Goal: Information Seeking & Learning: Compare options

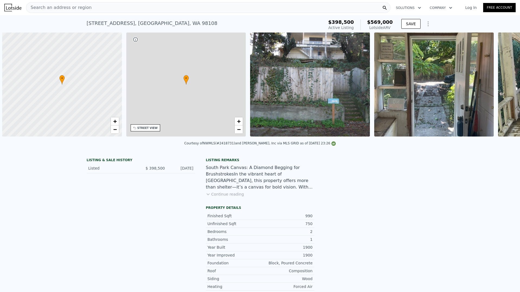
scroll to position [0, 2]
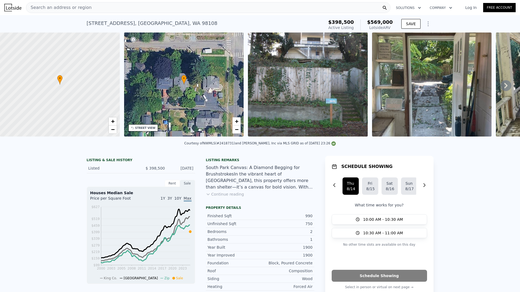
click at [316, 82] on img at bounding box center [308, 85] width 120 height 104
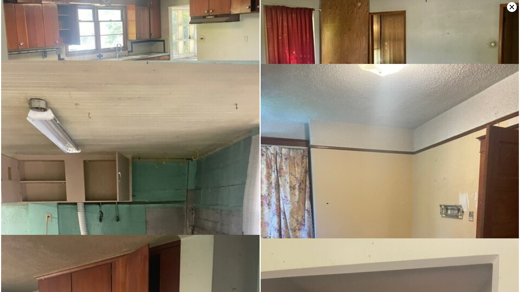
scroll to position [1047, 0]
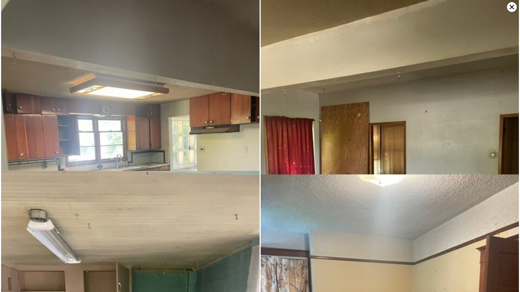
click at [508, 7] on icon at bounding box center [512, 7] width 10 height 10
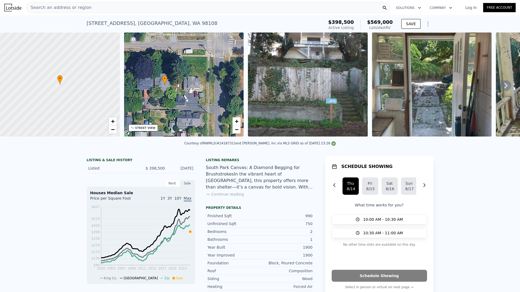
drag, startPoint x: 204, startPoint y: 72, endPoint x: 188, endPoint y: 78, distance: 16.4
click at [188, 78] on div "• + −" at bounding box center [184, 85] width 120 height 104
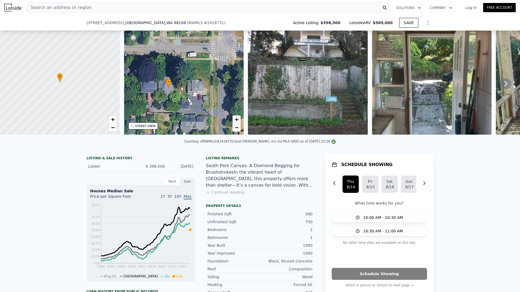
scroll to position [115, 0]
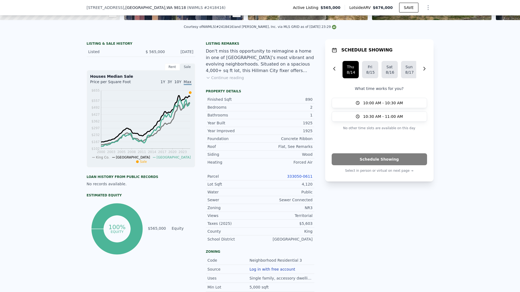
scroll to position [118, 0]
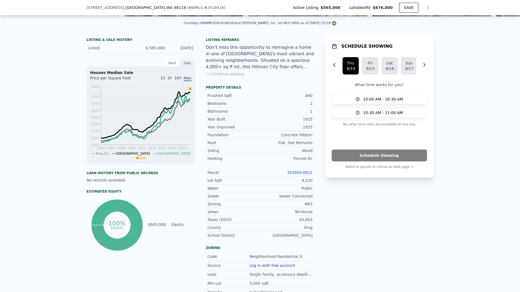
click at [304, 175] on link "333050-0611" at bounding box center [299, 172] width 25 height 4
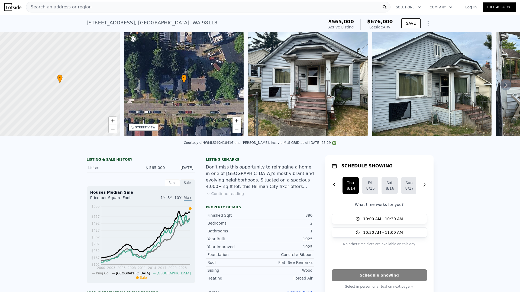
scroll to position [0, 0]
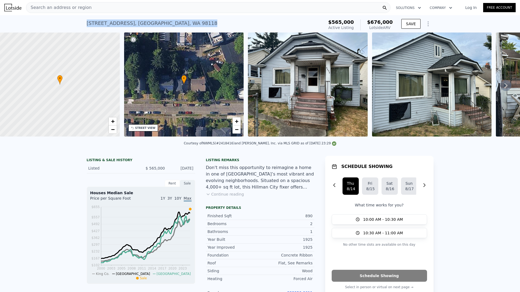
drag, startPoint x: 171, startPoint y: 22, endPoint x: 82, endPoint y: 20, distance: 88.9
click at [82, 20] on div "4236 S Findlay St , Seattle , WA 98118 Active at $565k (~ARV $676k ) $565,000 A…" at bounding box center [260, 23] width 520 height 17
copy div "4236 S Findlay St , Seattle , WA 98118"
drag, startPoint x: 186, startPoint y: 175, endPoint x: 171, endPoint y: 172, distance: 15.2
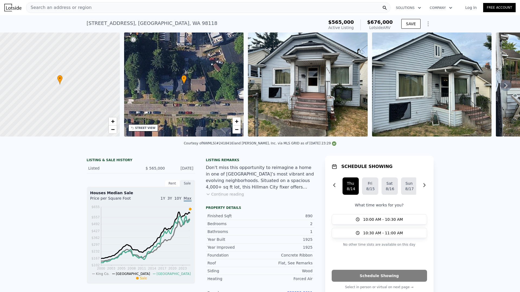
copy div "Aug 8, 2025"
drag, startPoint x: 164, startPoint y: 173, endPoint x: 147, endPoint y: 174, distance: 16.6
click at [147, 173] on div "Listed $ 565,000 Aug 8, 2025" at bounding box center [141, 168] width 108 height 10
copy span "565,000"
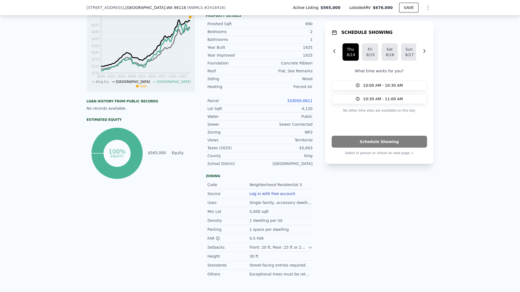
scroll to position [225, 0]
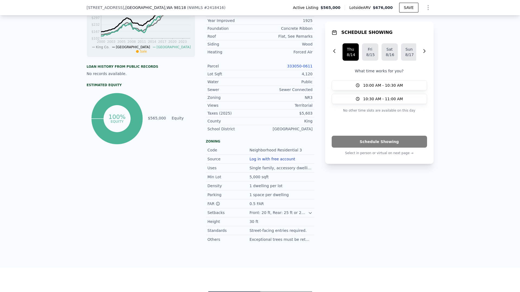
click at [306, 68] on link "333050-0611" at bounding box center [299, 66] width 25 height 4
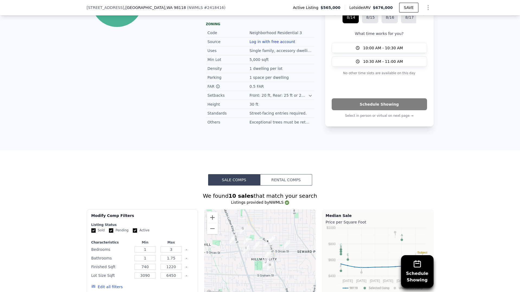
scroll to position [162, 0]
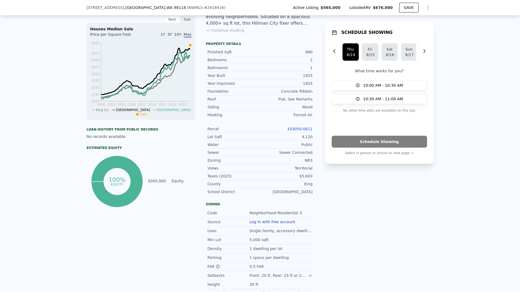
click at [303, 163] on div "NR3" at bounding box center [286, 160] width 53 height 5
copy div "NR3"
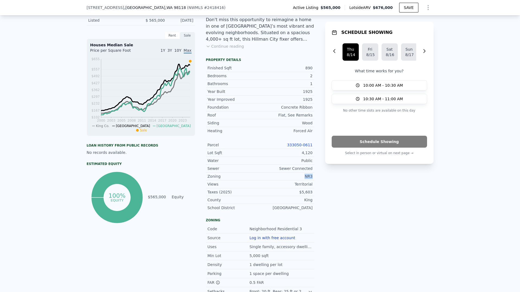
scroll to position [113, 0]
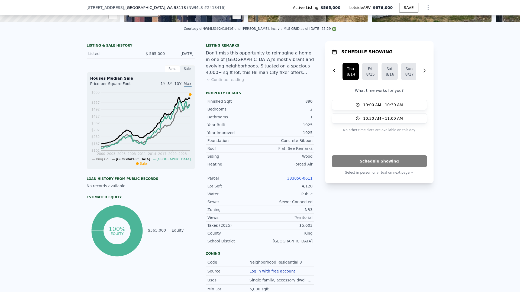
click at [305, 104] on div "890" at bounding box center [286, 101] width 53 height 5
copy div "890"
click at [305, 188] on div "4,120" at bounding box center [286, 185] width 53 height 5
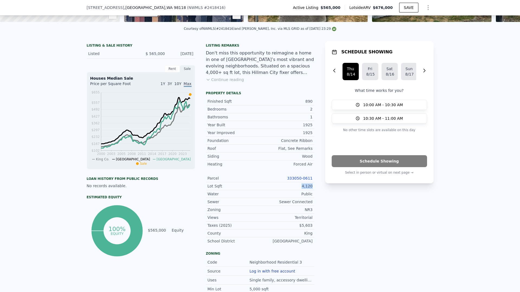
copy div "4,120"
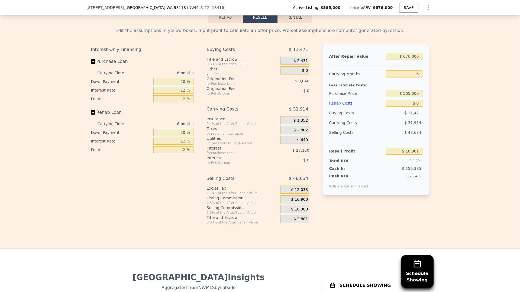
scroll to position [868, 0]
click at [414, 154] on input "$ 18,981" at bounding box center [404, 150] width 36 height 7
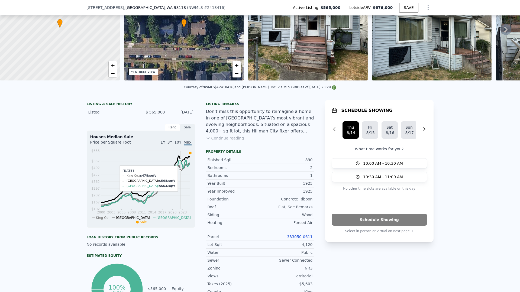
scroll to position [0, 0]
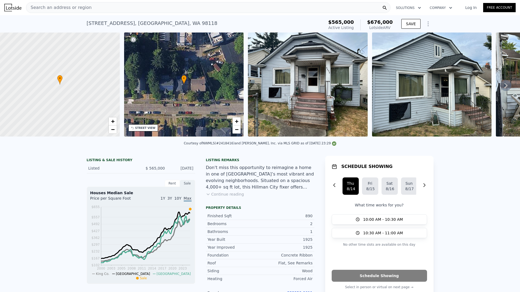
click at [178, 7] on div "Search an address or region" at bounding box center [208, 7] width 365 height 11
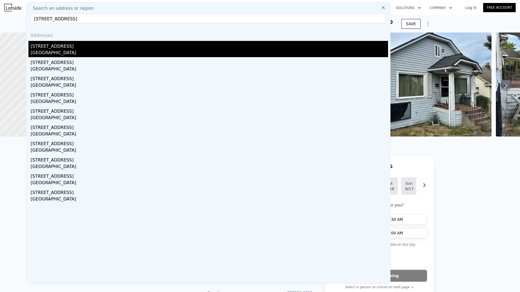
type input "5955 23rd Ave S, Seattle, WA 98108"
click at [68, 46] on div "5955 23rd Ave S" at bounding box center [209, 45] width 357 height 9
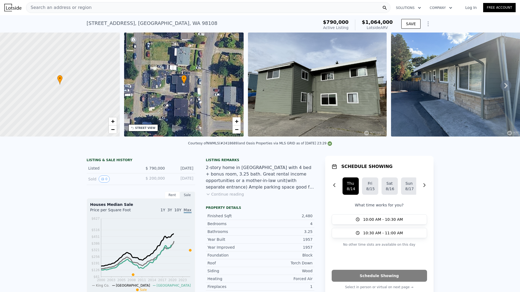
drag, startPoint x: 85, startPoint y: 178, endPoint x: 98, endPoint y: 125, distance: 54.4
click at [87, 178] on div "Sold 0 $ 200,000 Apr 14, 2009" at bounding box center [141, 179] width 108 height 12
click at [86, 15] on nav "Search an address or region Solutions Company Open main menu Log In Free Account" at bounding box center [260, 7] width 520 height 15
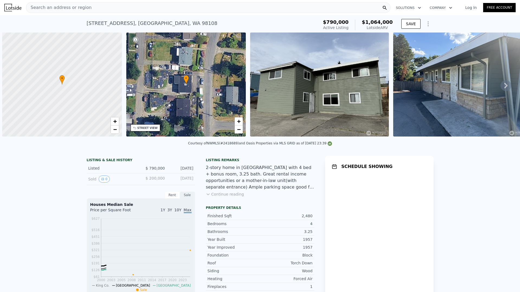
scroll to position [0, 2]
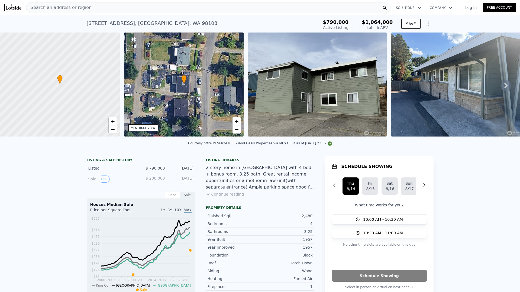
click at [158, 29] on div "5955 23rd Ave S , Seattle , WA 98108 Active at $790k (~ARV $1.064m )" at bounding box center [202, 24] width 230 height 15
drag, startPoint x: 129, startPoint y: 20, endPoint x: 94, endPoint y: 19, distance: 35.5
click at [94, 19] on div "5955 23rd Ave S , Seattle , WA 98108 Active at $790k (~ARV $1.064m )" at bounding box center [202, 24] width 230 height 15
copy div "5955 23rd Ave S , Seattle , WA 98108"
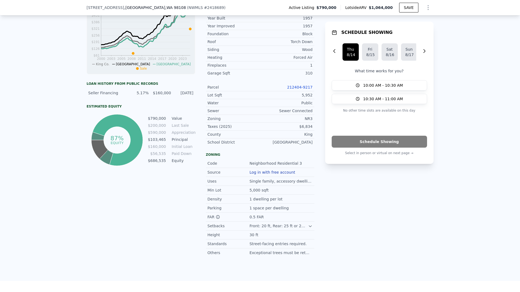
scroll to position [225, 0]
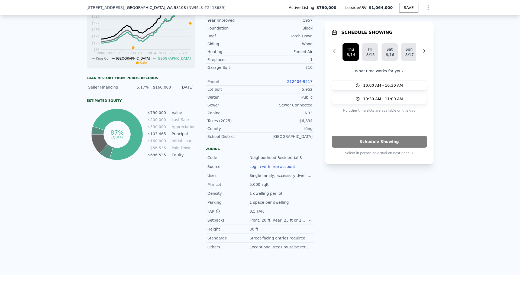
click at [300, 82] on div "212404-9217" at bounding box center [286, 81] width 53 height 5
click at [300, 83] on link "212404-9217" at bounding box center [299, 81] width 25 height 4
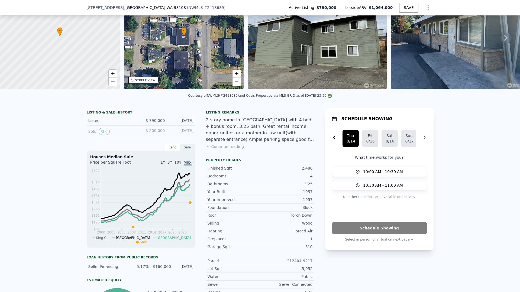
scroll to position [2, 0]
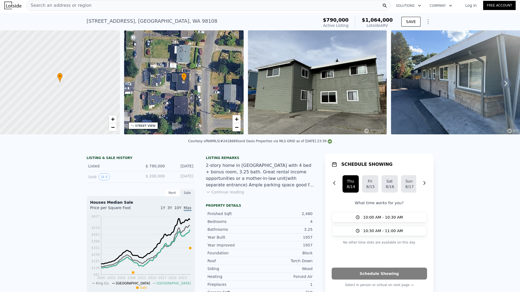
drag, startPoint x: 195, startPoint y: 173, endPoint x: 171, endPoint y: 169, distance: 24.1
copy div "Aug 7, 2025"
drag, startPoint x: 161, startPoint y: 171, endPoint x: 164, endPoint y: 172, distance: 2.8
click at [161, 168] on span "$ 790,000" at bounding box center [155, 166] width 19 height 4
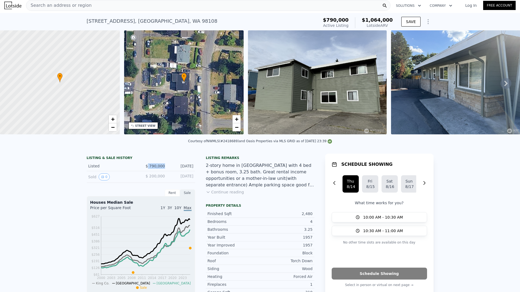
drag, startPoint x: 144, startPoint y: 171, endPoint x: 147, endPoint y: 172, distance: 3.6
click at [147, 171] on div "Listed $ 790,000 Aug 7, 2025" at bounding box center [141, 166] width 108 height 10
copy span "790,000"
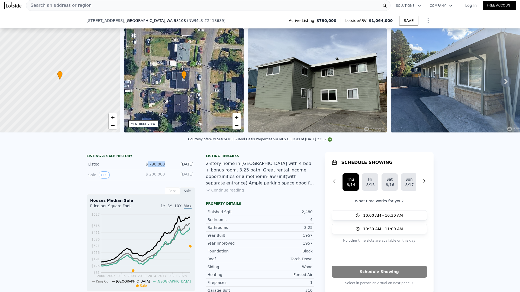
scroll to position [121, 0]
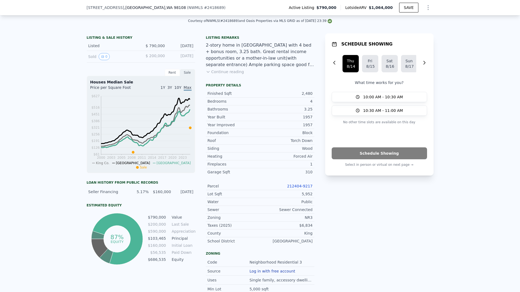
click at [304, 197] on div "5,952" at bounding box center [286, 193] width 53 height 5
click at [307, 218] on div "Zoning NR3" at bounding box center [260, 218] width 108 height 8
copy div "NR3"
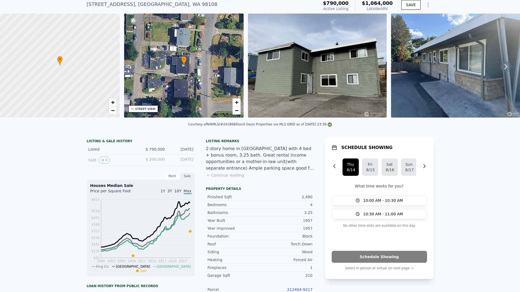
scroll to position [19, 0]
click at [154, 151] on span "$ 790,000" at bounding box center [155, 149] width 19 height 4
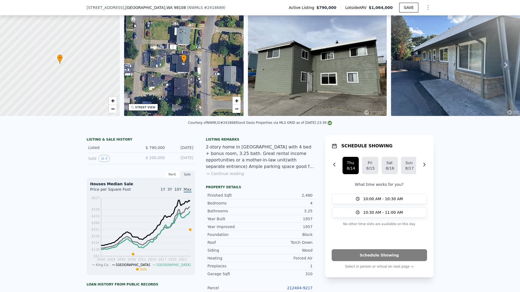
scroll to position [206, 0]
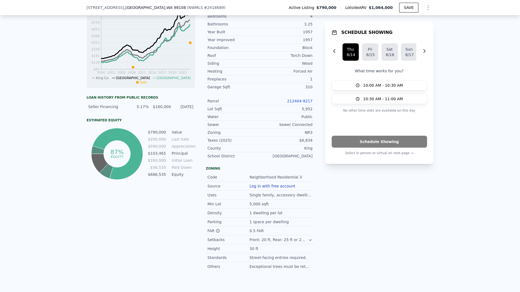
click at [309, 105] on div "Parcel 212404-9217" at bounding box center [260, 101] width 108 height 8
click at [307, 111] on div "5,952" at bounding box center [286, 108] width 53 height 5
copy div "5,952"
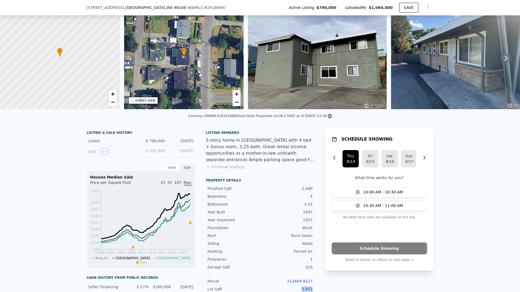
click at [305, 191] on div "2,480" at bounding box center [286, 188] width 53 height 5
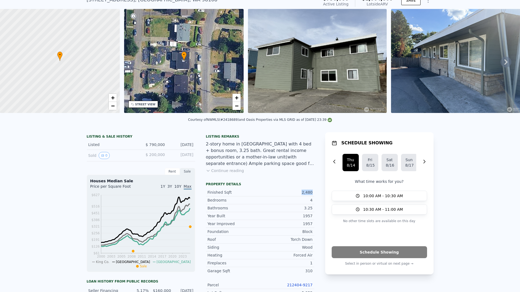
copy div "2,480"
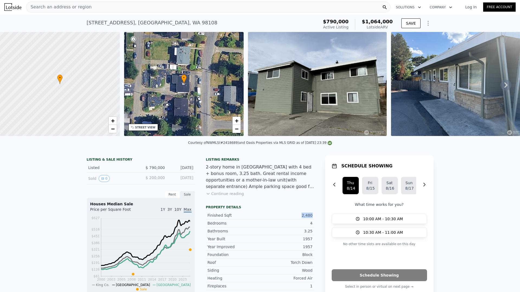
scroll to position [0, 0]
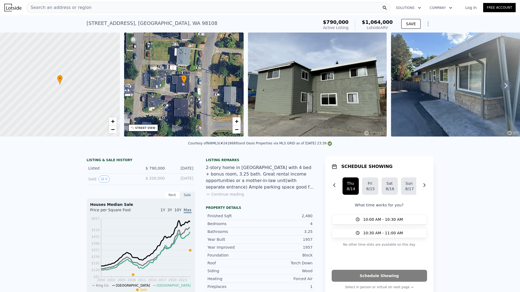
click at [139, 10] on div "Search an address or region" at bounding box center [208, 7] width 365 height 11
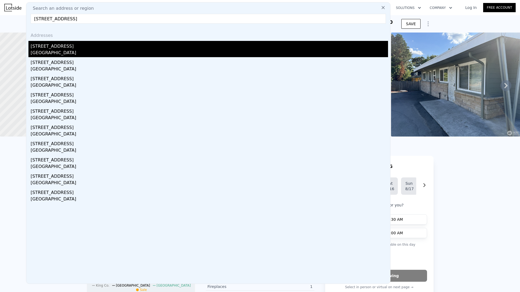
type input "10450 Alderbrook Pl NW, Seattle, WA 98177"
click at [87, 45] on div "10450 Alderbrook Pl NW" at bounding box center [209, 45] width 357 height 9
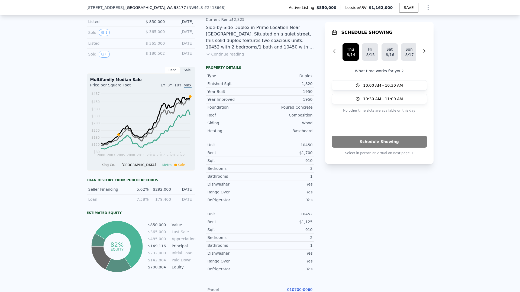
scroll to position [264, 0]
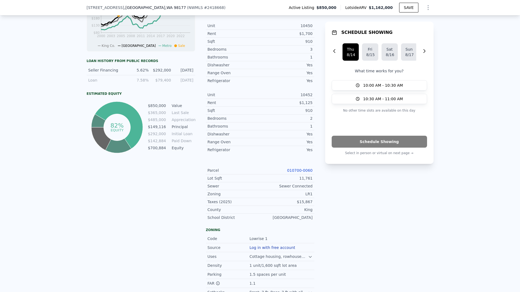
click at [306, 172] on link "010700-0060" at bounding box center [299, 170] width 25 height 4
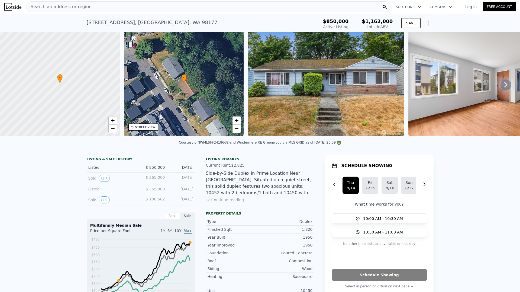
scroll to position [0, 0]
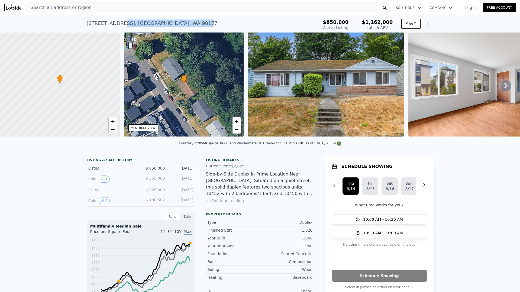
drag, startPoint x: 181, startPoint y: 25, endPoint x: 118, endPoint y: 22, distance: 63.5
click at [118, 22] on div "10450 Alderbrook Pl NW , Seattle , WA 98177" at bounding box center [152, 24] width 131 height 8
click at [177, 25] on div "10450 Alderbrook Pl NW , Seattle , WA 98177" at bounding box center [152, 24] width 131 height 8
drag, startPoint x: 190, startPoint y: 25, endPoint x: 85, endPoint y: 23, distance: 105.2
click at [87, 23] on div "10450 Alderbrook Pl NW , Seattle , WA 98177 Active at $850k (~ARV $1.162m )" at bounding box center [202, 24] width 230 height 15
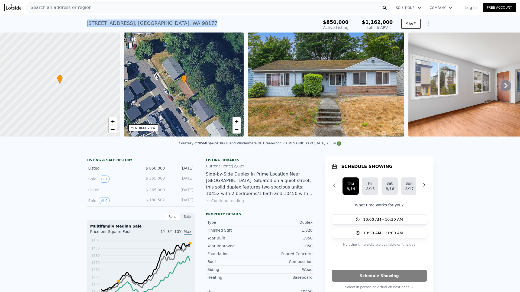
copy div "10450 Alderbrook Pl NW , Seattle , WA 98177"
drag, startPoint x: 193, startPoint y: 171, endPoint x: 168, endPoint y: 172, distance: 24.7
click at [167, 172] on div "Listed $ 850,000 Aug 9, 2025" at bounding box center [141, 168] width 108 height 10
copy div "Aug 9, 2025"
click at [149, 177] on div "Sold 1 $ 365,000 Mar 2, 2005" at bounding box center [141, 179] width 108 height 12
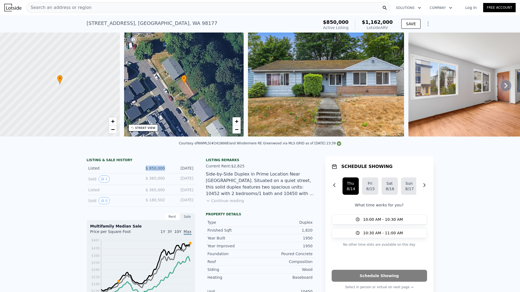
drag, startPoint x: 162, startPoint y: 172, endPoint x: 141, endPoint y: 172, distance: 21.4
click at [141, 172] on div "Listed $ 850,000 Aug 9, 2025" at bounding box center [141, 168] width 108 height 10
copy span "$ 850,000"
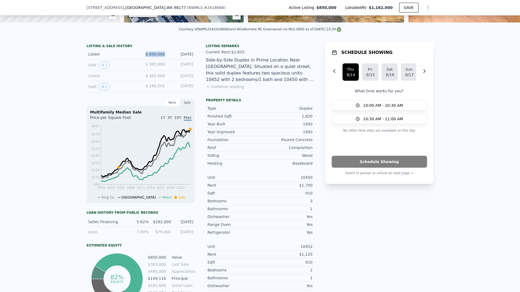
scroll to position [161, 0]
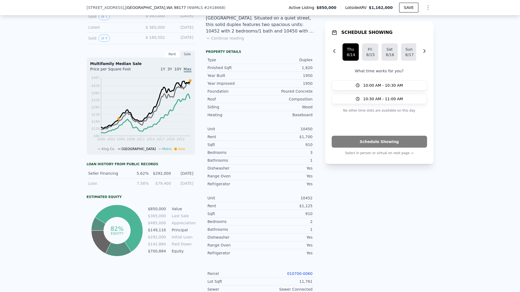
click at [306, 275] on link "010700-0060" at bounding box center [299, 274] width 25 height 4
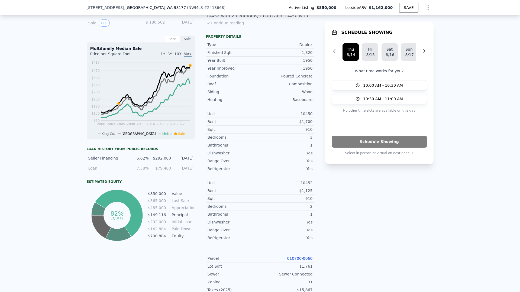
scroll to position [176, 0]
click at [305, 285] on div "LR1" at bounding box center [286, 281] width 53 height 5
copy div "LR1"
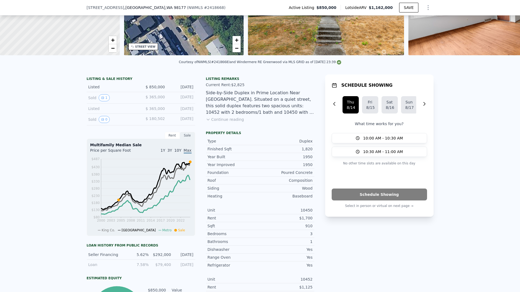
scroll to position [2, 0]
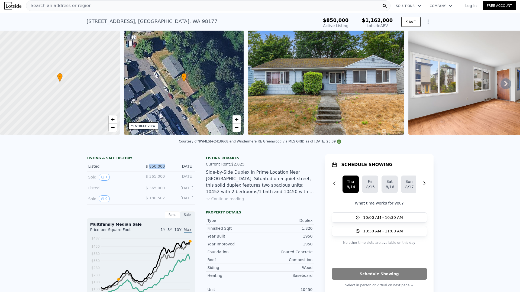
drag, startPoint x: 164, startPoint y: 171, endPoint x: 148, endPoint y: 172, distance: 15.7
click at [148, 172] on div "Listed $ 850,000 Aug 9, 2025" at bounding box center [141, 167] width 108 height 10
click at [252, 180] on div "Side-by-Side Duplex in Prime Location Near Carkeek Park. Situated on a quiet st…" at bounding box center [260, 182] width 108 height 26
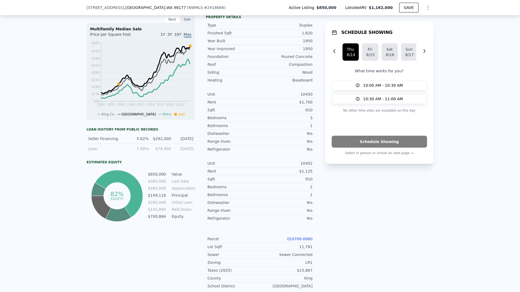
scroll to position [202, 0]
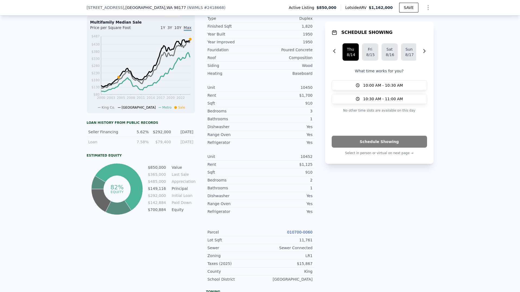
drag, startPoint x: 128, startPoint y: 7, endPoint x: 84, endPoint y: 7, distance: 43.9
click at [84, 7] on div "10450 Alderbrook Pl NW , Seattle , WA 98177 ( NWMLS # 2418668 ) Active Listing …" at bounding box center [260, 7] width 520 height 15
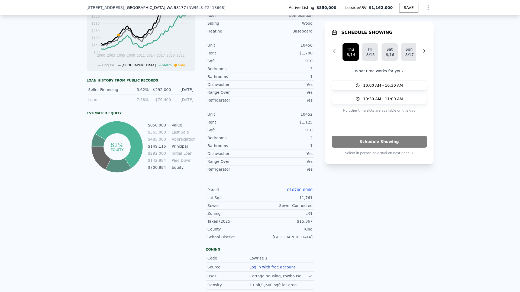
scroll to position [322, 0]
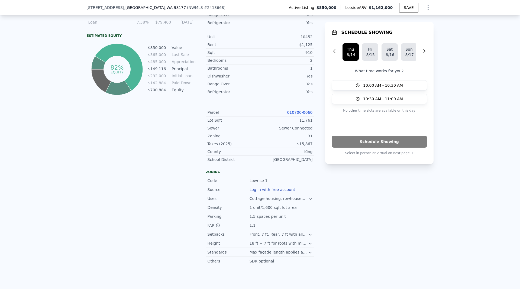
click at [307, 139] on div "LR1" at bounding box center [286, 135] width 53 height 5
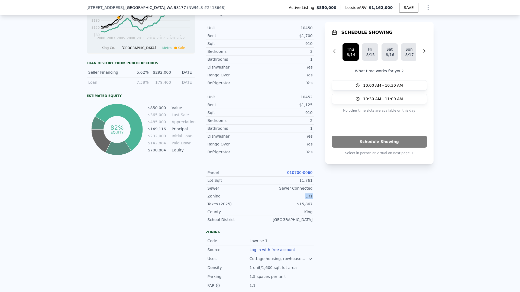
scroll to position [346, 0]
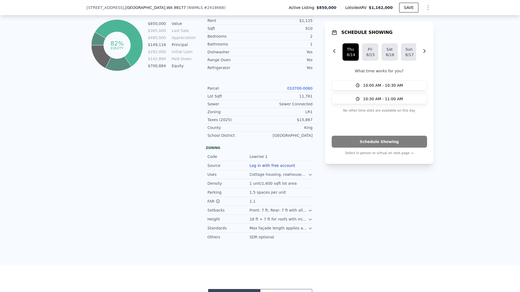
click at [307, 99] on div "11,761" at bounding box center [286, 96] width 53 height 5
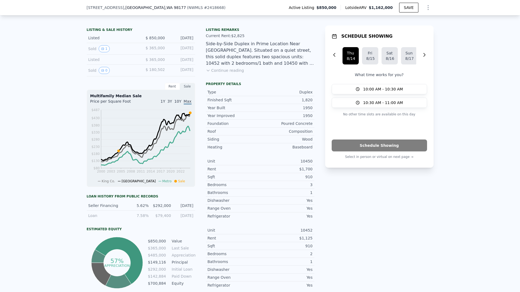
scroll to position [122, 0]
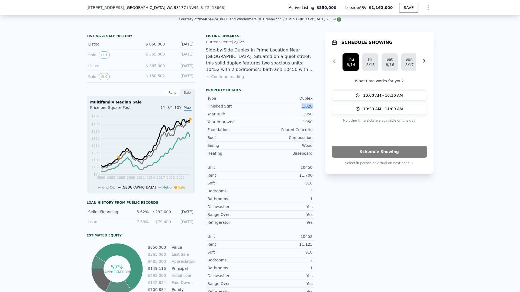
drag, startPoint x: 312, startPoint y: 110, endPoint x: 298, endPoint y: 111, distance: 14.4
click at [297, 111] on div "LISTING & SALE HISTORY Listed $ 850,000 Aug 9, 2025 Sold 1 $ 365,000 Mar 2, 200…" at bounding box center [260, 249] width 347 height 434
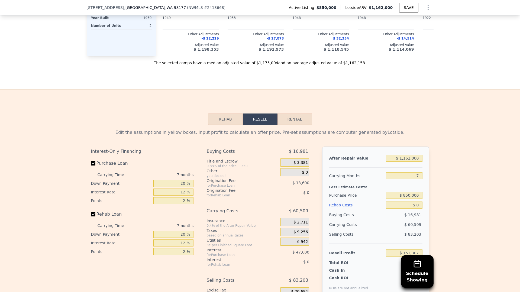
scroll to position [938, 0]
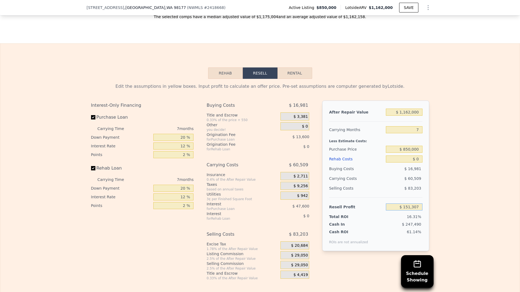
click at [420, 211] on input "$ 151,307" at bounding box center [404, 207] width 36 height 7
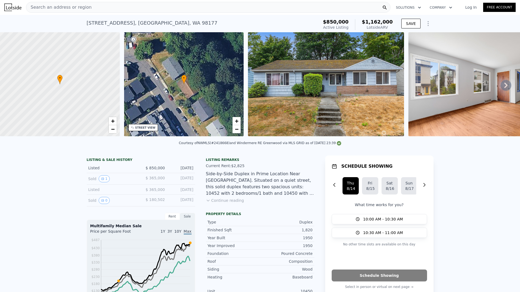
scroll to position [0, 0]
click at [121, 9] on div "Search an address or region" at bounding box center [208, 7] width 365 height 11
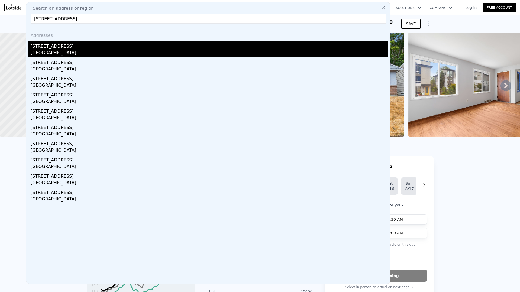
type input "5029 29th Ave S, Seattle, WA 98108"
click at [76, 41] on div "5029 29th Ave S" at bounding box center [209, 45] width 357 height 9
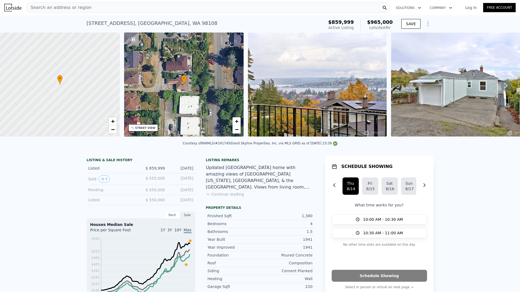
scroll to position [119, 0]
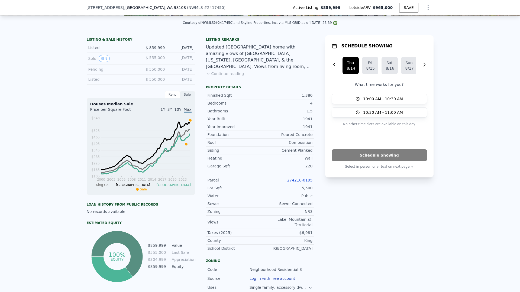
click at [308, 98] on div "1,380" at bounding box center [286, 95] width 53 height 5
click at [307, 98] on div "1,380" at bounding box center [286, 95] width 53 height 5
click at [305, 191] on div "5,500" at bounding box center [286, 187] width 53 height 5
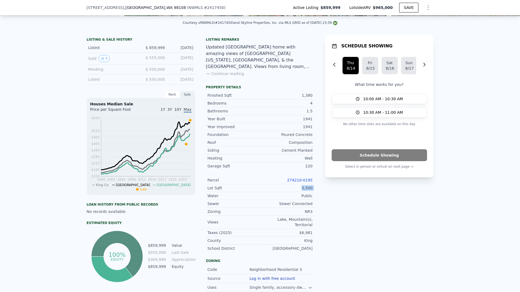
click at [305, 191] on div "5,500" at bounding box center [286, 187] width 53 height 5
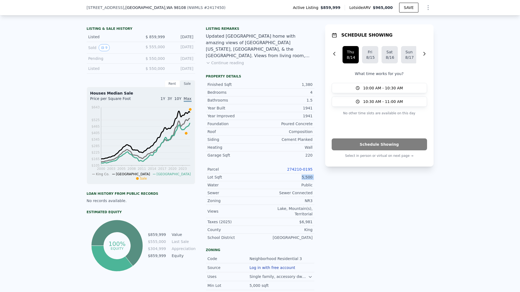
scroll to position [130, 0]
click at [306, 203] on div "NR3" at bounding box center [286, 200] width 53 height 5
click at [307, 203] on div "NR3" at bounding box center [286, 200] width 53 height 5
click at [304, 180] on div "5,500" at bounding box center [286, 176] width 53 height 5
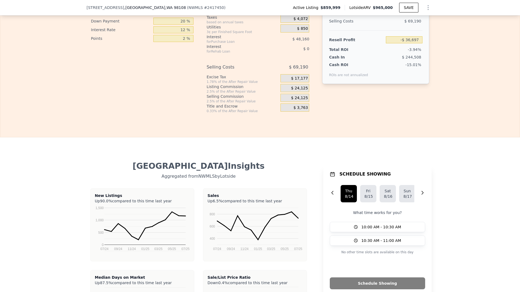
scroll to position [966, 0]
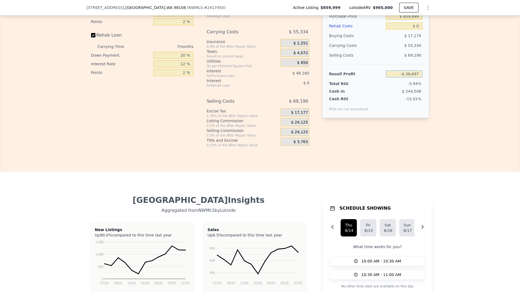
click at [417, 76] on input "-$ 36,697" at bounding box center [404, 73] width 36 height 7
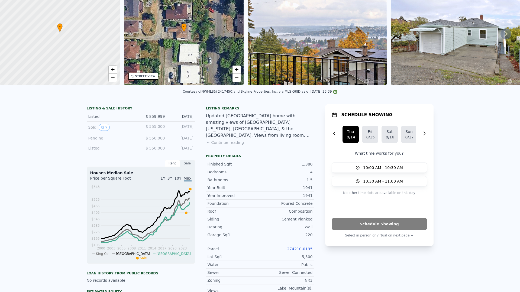
scroll to position [2, 0]
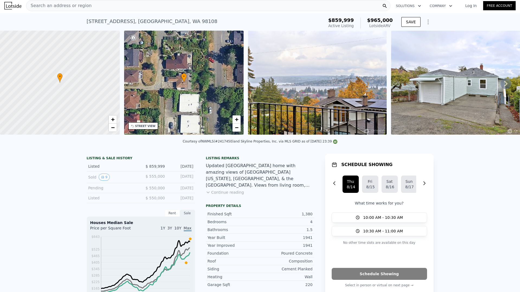
drag, startPoint x: 191, startPoint y: 171, endPoint x: 179, endPoint y: 155, distance: 19.6
click at [172, 168] on div "Aug 7, 2025" at bounding box center [181, 166] width 24 height 5
drag, startPoint x: 158, startPoint y: 173, endPoint x: 149, endPoint y: 172, distance: 9.8
click at [149, 172] on div "Listed $ 859,999 Aug 7, 2025" at bounding box center [141, 167] width 108 height 10
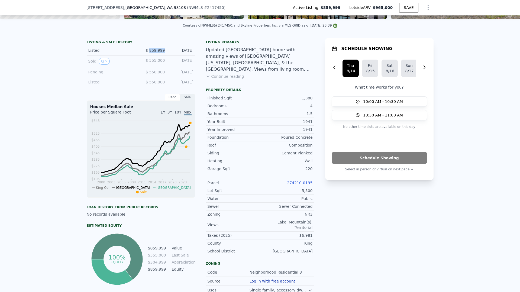
scroll to position [169, 0]
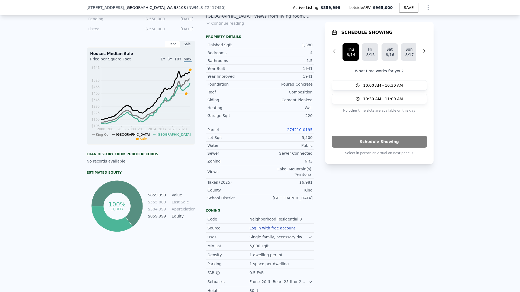
click at [302, 132] on link "274210-0195" at bounding box center [299, 130] width 25 height 4
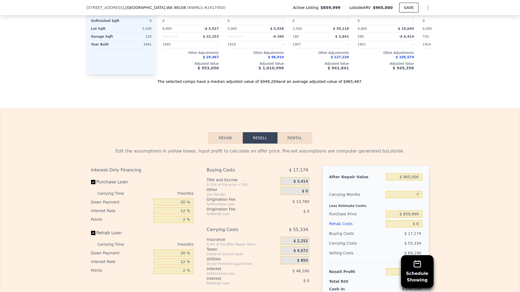
scroll to position [866, 0]
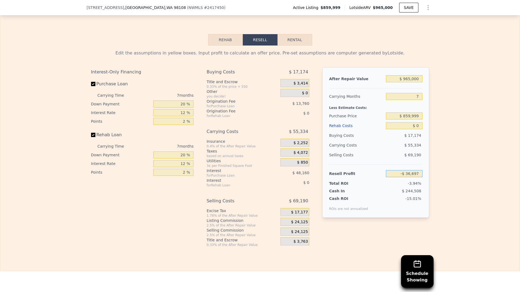
click at [414, 176] on input "-$ 36,697" at bounding box center [404, 173] width 36 height 7
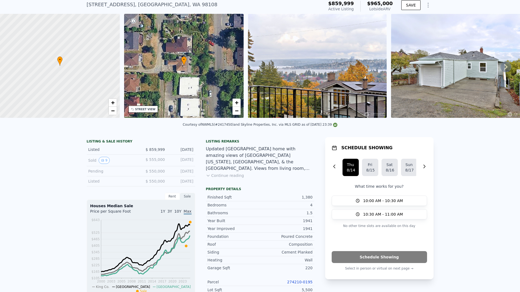
scroll to position [0, 0]
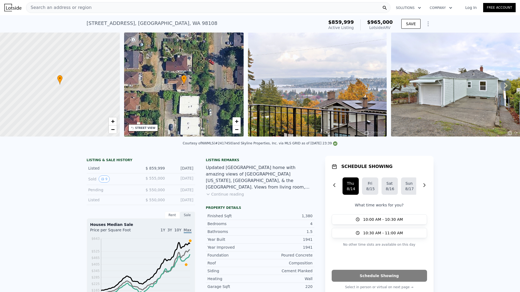
drag, startPoint x: 192, startPoint y: 171, endPoint x: 169, endPoint y: 173, distance: 23.1
click at [169, 173] on div "Listed $ 859,999 Aug 7, 2025" at bounding box center [141, 168] width 108 height 10
click at [102, 15] on div "5029 29th Ave S , Seattle , WA 98108 Active at $859,999 (~ARV $965k ) $859,999 …" at bounding box center [260, 23] width 347 height 17
click at [101, 10] on div "Search an address or region" at bounding box center [208, 7] width 365 height 11
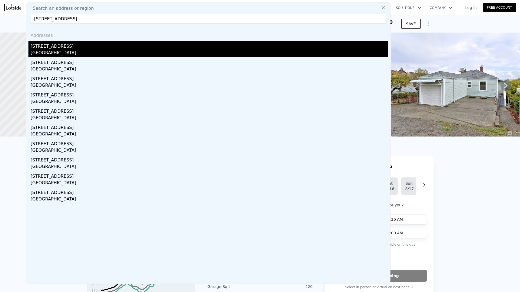
type input "651 W Bertona St, Seattle, WA 98119"
click at [73, 44] on div "651 W Bertona St" at bounding box center [209, 45] width 357 height 9
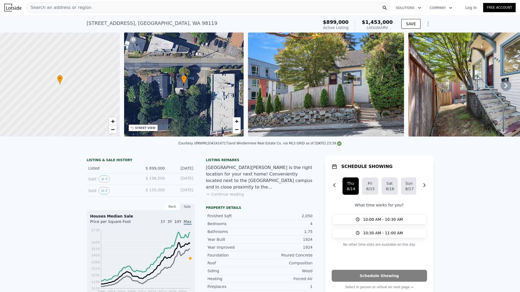
click at [333, 94] on img at bounding box center [326, 85] width 156 height 104
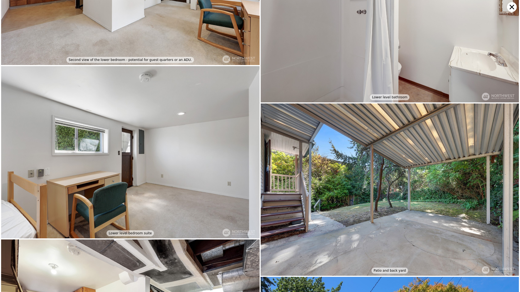
scroll to position [2168, 0]
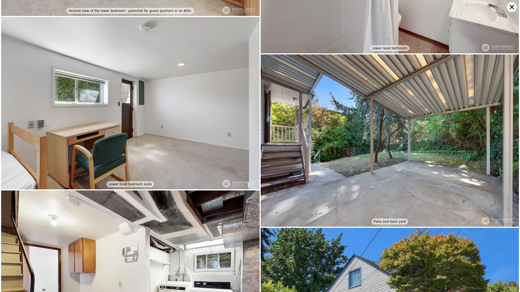
click at [513, 3] on icon at bounding box center [512, 7] width 10 height 10
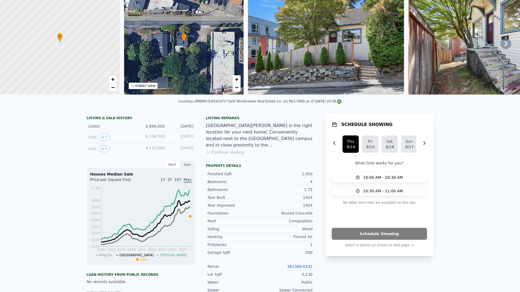
scroll to position [0, 0]
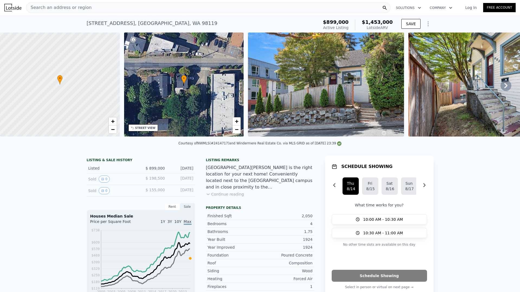
drag, startPoint x: 185, startPoint y: 175, endPoint x: 169, endPoint y: 173, distance: 16.9
click at [169, 173] on div "Listed $ 899,000 Aug 12, 2025" at bounding box center [141, 168] width 108 height 10
drag, startPoint x: 162, startPoint y: 170, endPoint x: 149, endPoint y: 170, distance: 13.8
click at [148, 170] on span "$ 899,000" at bounding box center [155, 168] width 19 height 4
drag, startPoint x: 183, startPoint y: 173, endPoint x: 170, endPoint y: 173, distance: 13.0
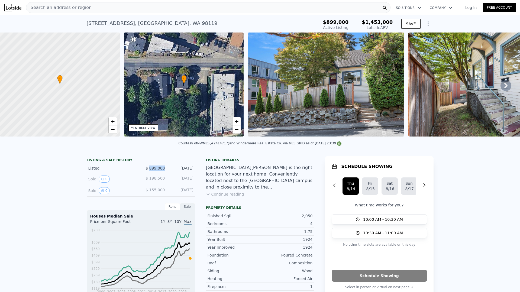
click at [170, 173] on div "LISTING & SALE HISTORY Listed $ 899,000 Aug 12, 2025 Sold 0 $ 198,500 Oct 22, 1…" at bounding box center [201, 276] width 228 height 240
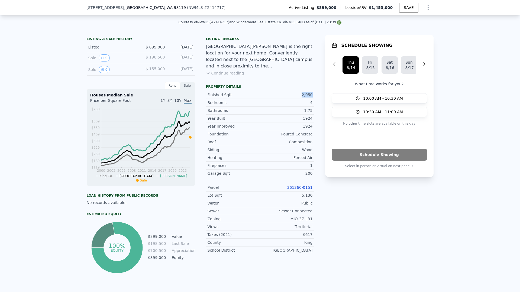
drag, startPoint x: 310, startPoint y: 98, endPoint x: 299, endPoint y: 98, distance: 11.7
click at [299, 98] on div "2,050" at bounding box center [286, 94] width 53 height 5
click at [305, 190] on link "361360-0151" at bounding box center [299, 187] width 25 height 4
drag, startPoint x: 313, startPoint y: 224, endPoint x: 287, endPoint y: 221, distance: 25.7
click at [287, 221] on div "LISTING & SALE HISTORY Listed $ 899,000 Aug 12, 2025 Sold 0 $ 198,500 Oct 22, 1…" at bounding box center [260, 155] width 347 height 240
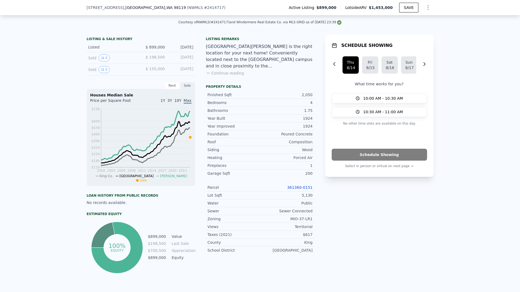
click at [307, 198] on div "5,130" at bounding box center [286, 195] width 53 height 5
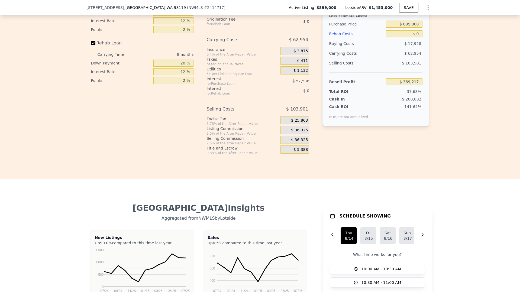
scroll to position [758, 0]
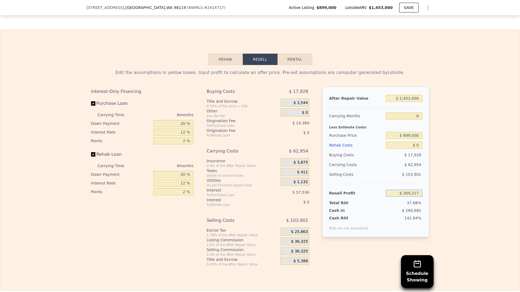
click at [411, 197] on input "$ 369,217" at bounding box center [404, 193] width 36 height 7
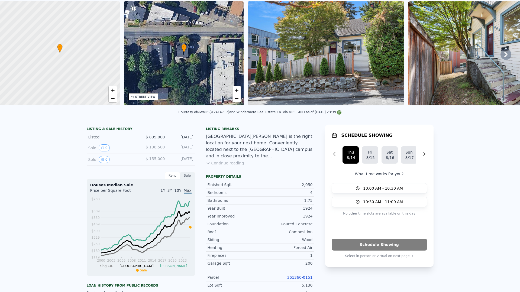
scroll to position [2, 0]
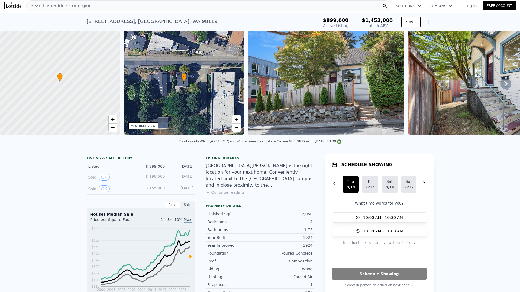
click at [149, 2] on div "Search an address or region" at bounding box center [208, 5] width 365 height 11
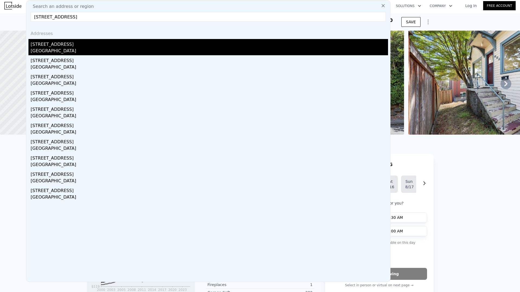
type input "8045 14th Ave NE, Seattle, WA 98115"
click at [73, 48] on div "Seattle, WA 98115" at bounding box center [209, 52] width 357 height 8
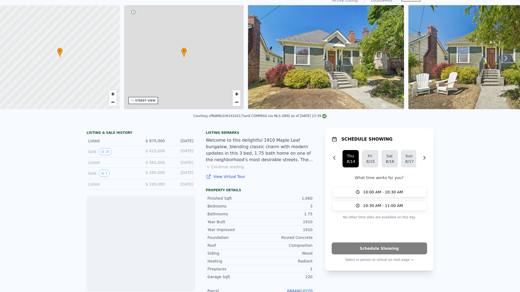
scroll to position [120, 0]
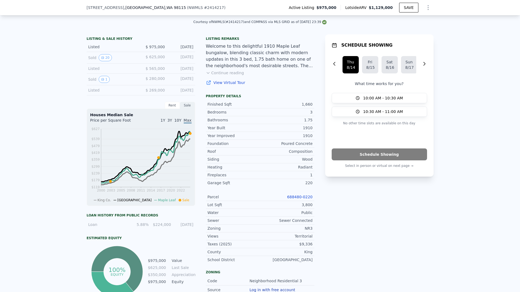
click at [303, 199] on link "688480-0220" at bounding box center [299, 197] width 25 height 4
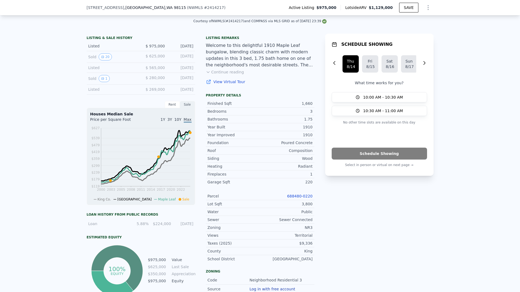
scroll to position [145, 0]
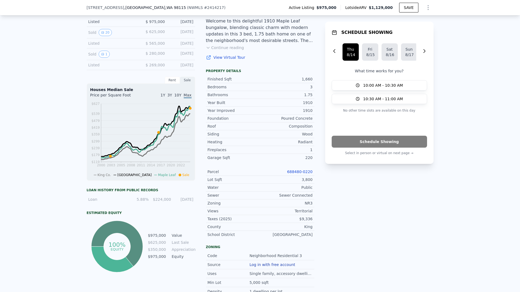
click at [303, 174] on link "688480-0220" at bounding box center [299, 172] width 25 height 4
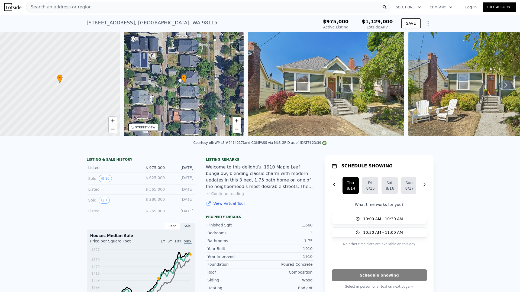
scroll to position [0, 0]
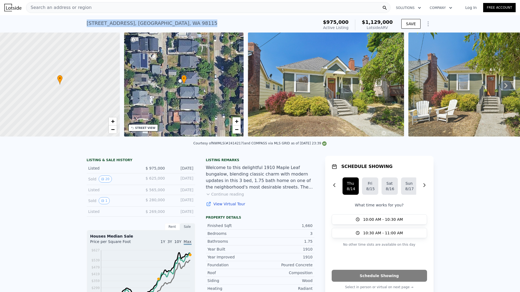
drag, startPoint x: 166, startPoint y: 25, endPoint x: 83, endPoint y: 19, distance: 82.9
click at [83, 19] on div "8045 14th Ave NE , Seattle , WA 98115 Active at $975k (~ARV $1.129m ) $975,000 …" at bounding box center [260, 23] width 520 height 17
drag, startPoint x: 163, startPoint y: 170, endPoint x: 149, endPoint y: 169, distance: 13.6
click at [149, 169] on div "Listed $ 975,000 Jul 31, 2025" at bounding box center [141, 168] width 108 height 10
drag, startPoint x: 162, startPoint y: 173, endPoint x: 149, endPoint y: 173, distance: 12.5
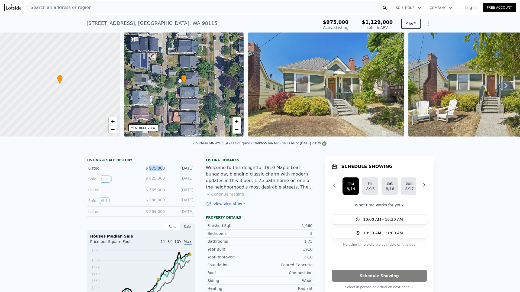
click at [149, 170] on span "$ 975,000" at bounding box center [155, 168] width 19 height 4
click at [169, 171] on div "Jul 31, 2025" at bounding box center [181, 168] width 24 height 5
drag, startPoint x: 162, startPoint y: 172, endPoint x: 149, endPoint y: 173, distance: 12.5
click at [149, 170] on span "$ 975,000" at bounding box center [155, 168] width 19 height 4
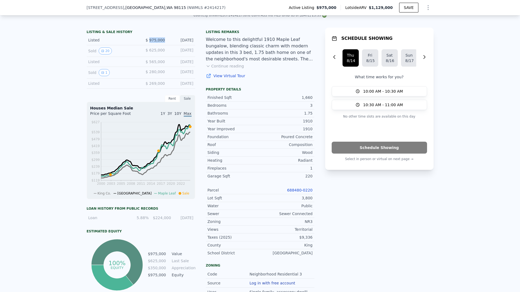
scroll to position [173, 0]
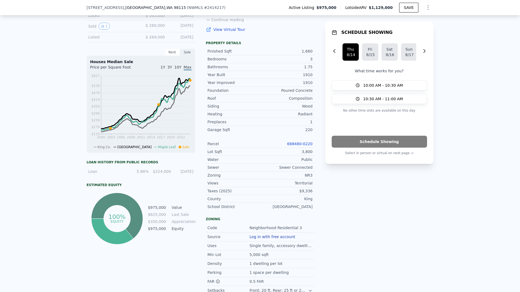
click at [303, 145] on div "688480-0220" at bounding box center [286, 143] width 53 height 5
click at [301, 146] on link "688480-0220" at bounding box center [299, 144] width 25 height 4
click at [304, 154] on div "3,800" at bounding box center [286, 151] width 53 height 5
drag, startPoint x: 291, startPoint y: 195, endPoint x: 170, endPoint y: 50, distance: 188.4
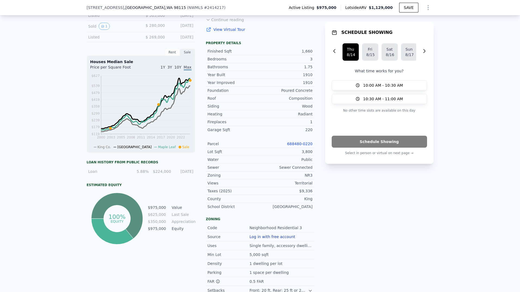
click at [288, 187] on div "Parcel 688480-0220 Lot Sqft 3,800 Water Public Sewer Sewer Connected Zoning NR3…" at bounding box center [260, 175] width 108 height 70
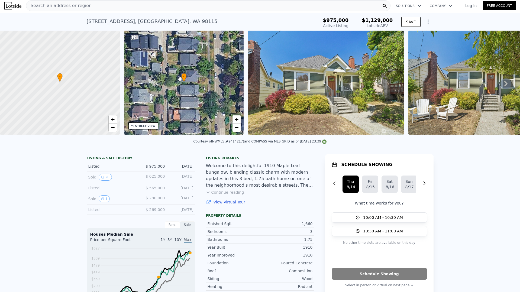
scroll to position [0, 0]
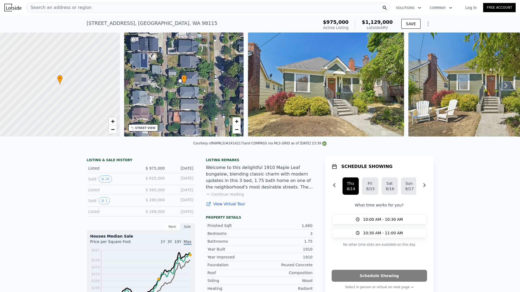
click at [121, 15] on div "8045 14th Ave NE , Seattle , WA 98115 Active at $975k (~ARV $1.129m ) $975,000 …" at bounding box center [260, 23] width 347 height 17
click at [121, 11] on div "Search an address or region" at bounding box center [208, 7] width 365 height 11
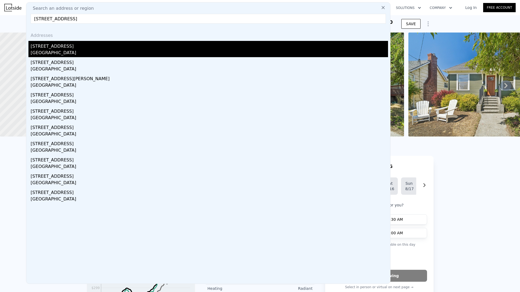
type input "8236 14th Ave NE, Seattle, WA 98115"
click at [47, 44] on div "8236 14th Ave NE" at bounding box center [209, 45] width 357 height 9
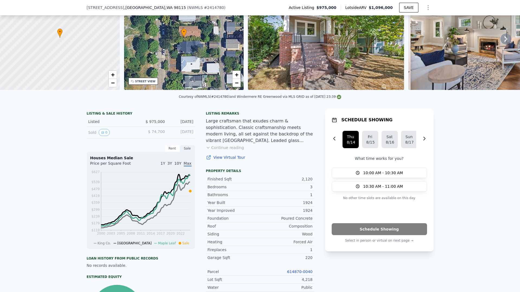
scroll to position [111, 0]
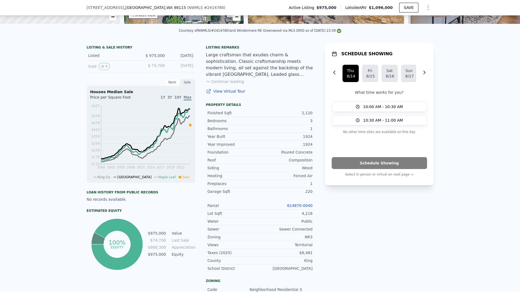
click at [301, 208] on link "614870-0040" at bounding box center [299, 206] width 25 height 4
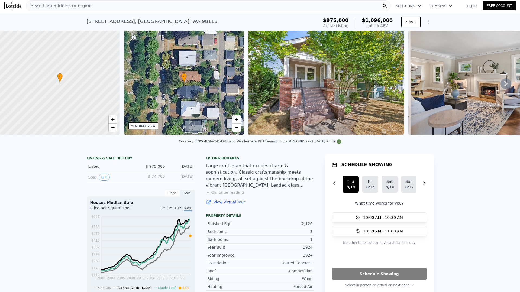
scroll to position [0, 0]
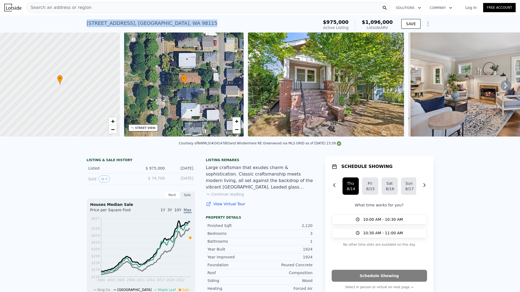
drag, startPoint x: 147, startPoint y: 24, endPoint x: 80, endPoint y: 22, distance: 66.4
click at [80, 22] on div "8236 14th Ave NE , Seattle , WA 98115 Active at $975k (~ARV $1.096m ) $975,000 …" at bounding box center [260, 23] width 520 height 17
drag, startPoint x: 192, startPoint y: 176, endPoint x: 169, endPoint y: 174, distance: 23.1
drag, startPoint x: 309, startPoint y: 229, endPoint x: 301, endPoint y: 230, distance: 8.5
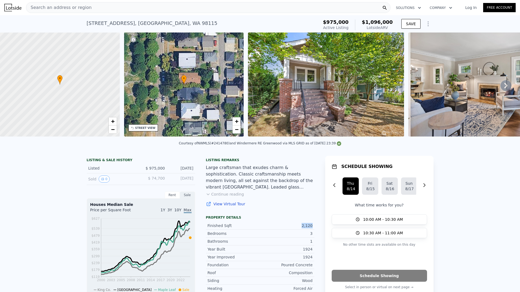
click at [300, 228] on div "2,120" at bounding box center [286, 225] width 53 height 5
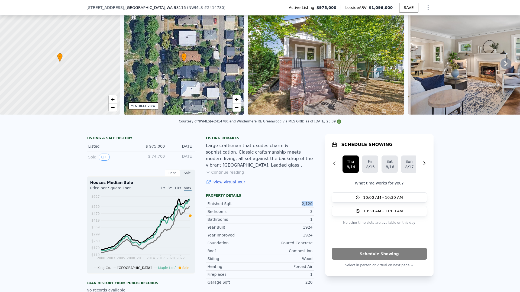
scroll to position [103, 0]
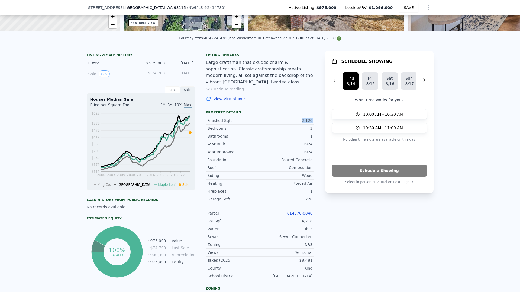
click at [305, 215] on link "614870-0040" at bounding box center [299, 213] width 25 height 4
drag, startPoint x: 308, startPoint y: 227, endPoint x: 300, endPoint y: 226, distance: 8.1
click at [300, 226] on div "LISTING & SALE HISTORY Listed $ 975,000 Aug 11, 2025 Sold 0 $ 74,700 Oct 31, 19…" at bounding box center [260, 221] width 347 height 340
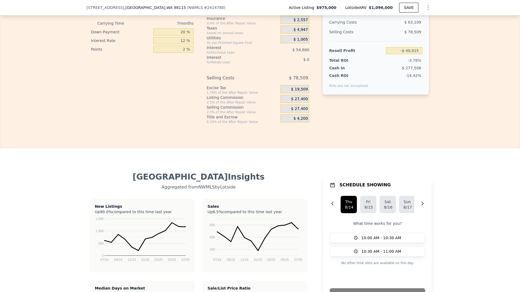
scroll to position [1001, 0]
click at [411, 54] on input "-$ 40,015" at bounding box center [404, 50] width 36 height 7
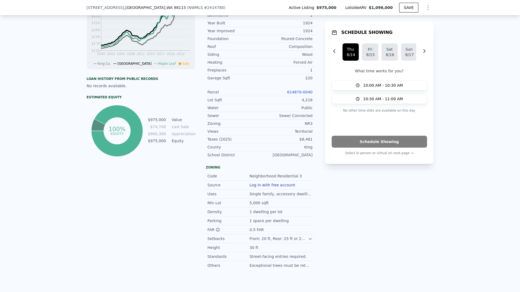
scroll to position [223, 0]
click at [307, 127] on div "NR3" at bounding box center [286, 124] width 53 height 5
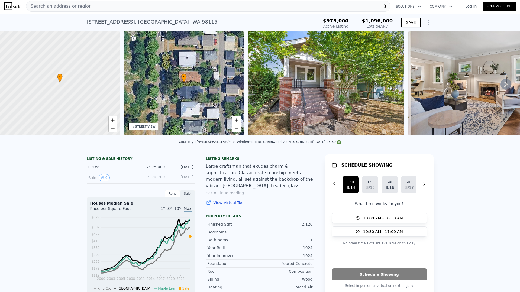
scroll to position [0, 0]
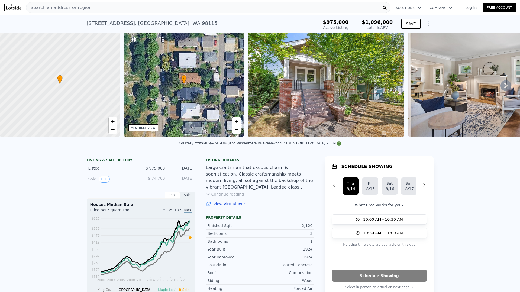
click at [146, 6] on div "Search an address or region" at bounding box center [208, 7] width 365 height 11
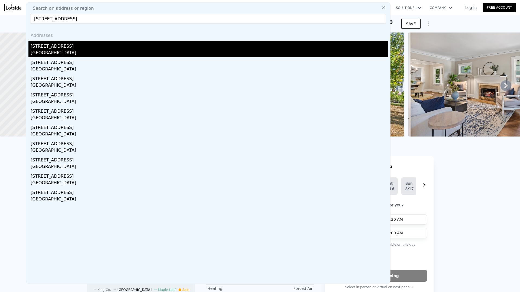
type input "11529 12th Ave NE Unit A, Seattle, WA 98125"
click at [86, 44] on div "11529 12th Ave NE Unit B" at bounding box center [209, 45] width 357 height 9
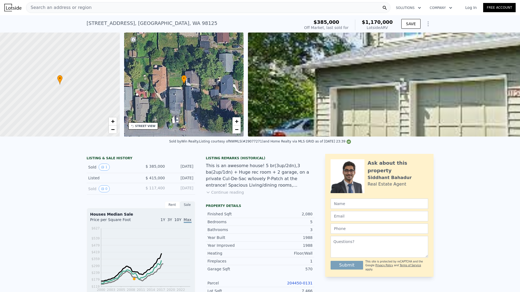
click at [344, 78] on img at bounding box center [506, 85] width 516 height 104
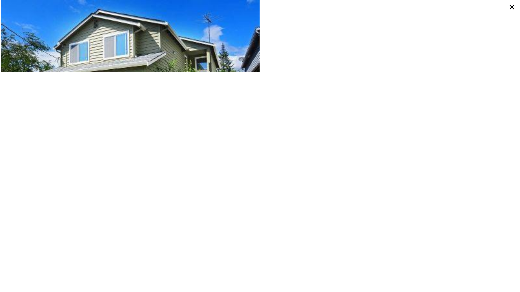
click at [225, 59] on img at bounding box center [130, 86] width 259 height 172
click at [514, 7] on icon at bounding box center [512, 7] width 10 height 10
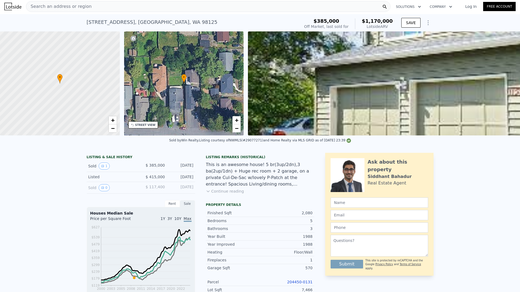
scroll to position [1, 0]
drag, startPoint x: 140, startPoint y: 21, endPoint x: 84, endPoint y: 17, distance: 56.5
click at [84, 17] on div "11529 12th Ave NE Unit B , Seattle , WA 98125 Sold Aug 2009 for $385k (~ARV $1.…" at bounding box center [260, 22] width 520 height 17
click at [184, 25] on div "11529 12th Ave NE Unit B , Seattle , WA 98125" at bounding box center [152, 23] width 131 height 8
drag, startPoint x: 184, startPoint y: 24, endPoint x: 85, endPoint y: 21, distance: 98.4
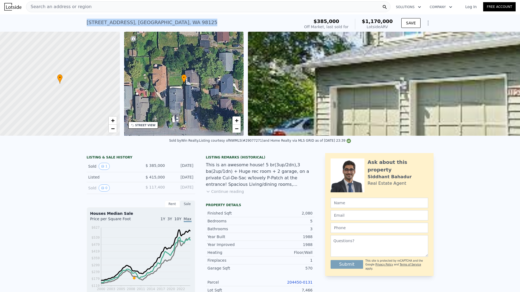
click at [87, 21] on div "11529 12th Ave NE Unit B , Seattle , WA 98125" at bounding box center [152, 23] width 131 height 8
drag, startPoint x: 195, startPoint y: 172, endPoint x: 169, endPoint y: 170, distance: 26.1
drag, startPoint x: 163, startPoint y: 170, endPoint x: 147, endPoint y: 169, distance: 16.0
click at [147, 169] on div "Sold 1 $ 385,000 Aug 28, 2009" at bounding box center [141, 167] width 108 height 12
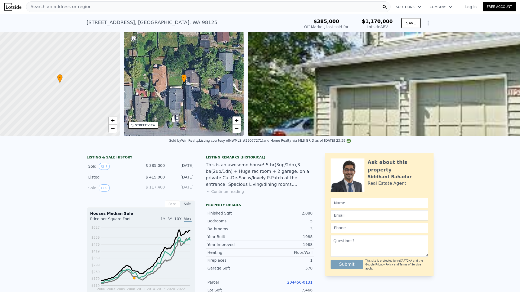
click at [213, 200] on div "Listing Remarks (Historical) This is an awesome house! 5 br(3up/2dn),3 ba(2up/1…" at bounding box center [260, 178] width 108 height 46
click at [158, 8] on div "Search an address or region" at bounding box center [208, 6] width 365 height 11
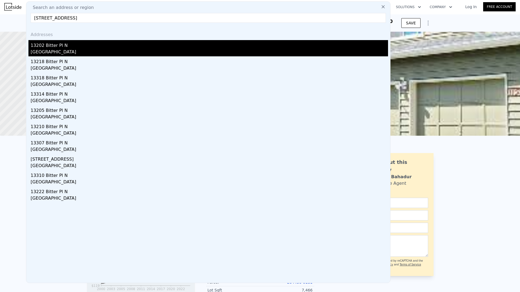
type input "13202 Bitter Pl N, Seattle, WA 98133"
click at [43, 49] on div "Seattle, WA 98133" at bounding box center [209, 53] width 357 height 8
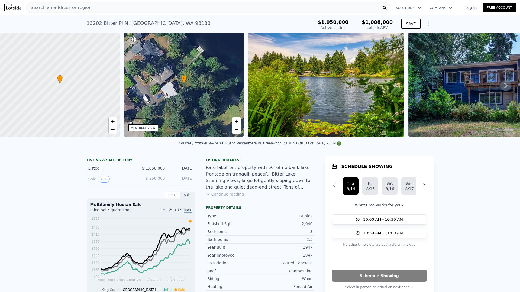
click at [174, 24] on div "13202 Bitter Pl N , Seattle , WA 98133 Active at $1.050m (~ARV $1.008m )" at bounding box center [199, 24] width 225 height 15
click at [152, 10] on div "Search an address or region" at bounding box center [208, 7] width 365 height 11
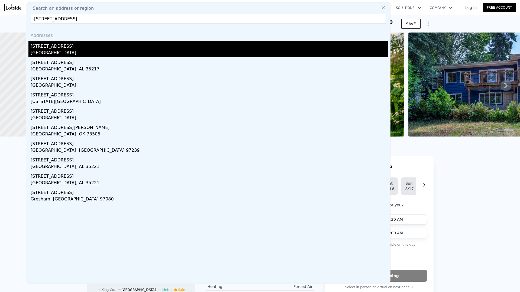
type input "4017 39th Ave SW"
click at [72, 44] on div "4017 39th Ave SW" at bounding box center [209, 45] width 357 height 9
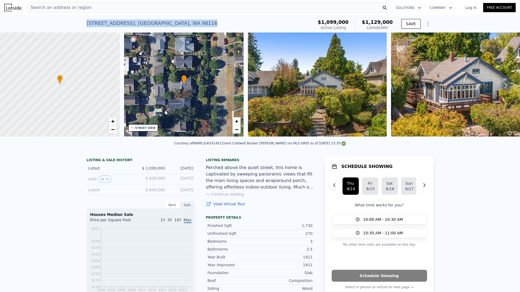
drag, startPoint x: 174, startPoint y: 28, endPoint x: 85, endPoint y: 23, distance: 89.3
click at [87, 24] on div "4017 39th Ave SW , Seattle , WA 98116 Active at $1.099m (~ARV $1.129m )" at bounding box center [199, 24] width 225 height 15
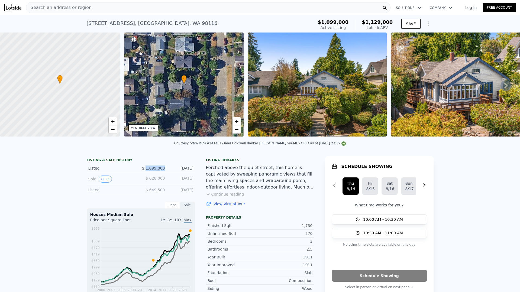
drag, startPoint x: 158, startPoint y: 173, endPoint x: 146, endPoint y: 172, distance: 12.8
click at [146, 172] on div "Listed $ 1,099,000 Aug 2, 2025" at bounding box center [141, 168] width 108 height 10
drag, startPoint x: 195, startPoint y: 175, endPoint x: 171, endPoint y: 173, distance: 24.0
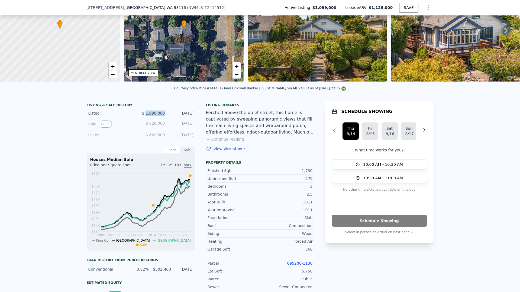
scroll to position [107, 0]
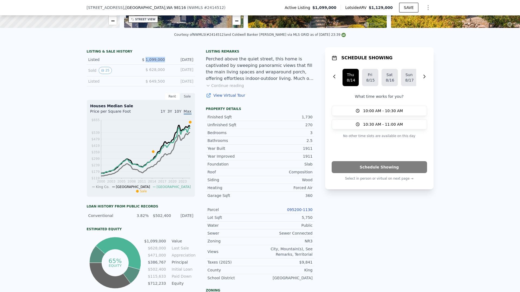
click at [309, 212] on link "095200-1130" at bounding box center [299, 210] width 25 height 4
click at [310, 244] on div "NR3" at bounding box center [286, 241] width 53 height 5
click at [309, 243] on div "NR3" at bounding box center [286, 241] width 53 height 5
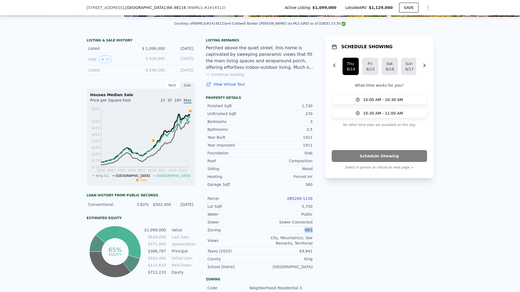
scroll to position [118, 0]
click at [303, 209] on div "5,750" at bounding box center [286, 206] width 53 height 5
click at [307, 108] on div "1,730" at bounding box center [286, 105] width 53 height 5
drag, startPoint x: 307, startPoint y: 110, endPoint x: 305, endPoint y: 103, distance: 7.1
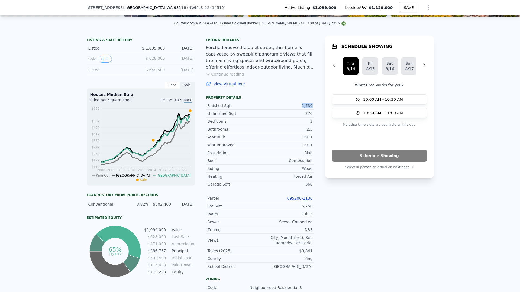
click at [307, 107] on div "1,730" at bounding box center [286, 105] width 53 height 5
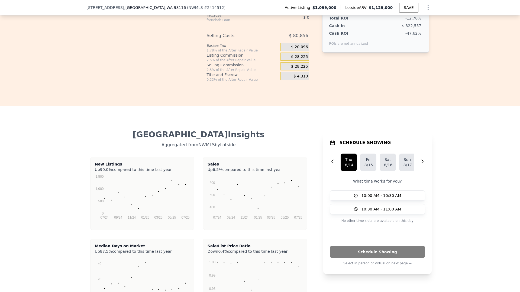
scroll to position [977, 0]
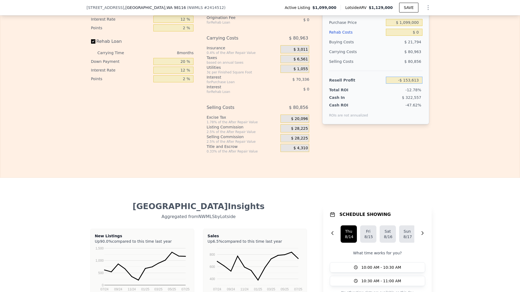
click at [414, 84] on input "-$ 153,613" at bounding box center [404, 80] width 36 height 7
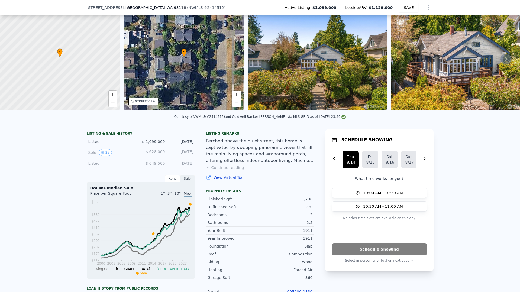
scroll to position [110, 0]
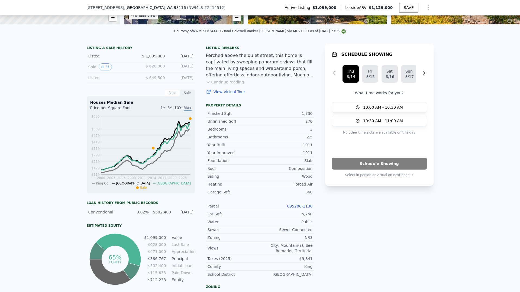
click at [306, 239] on div "NR3" at bounding box center [286, 237] width 53 height 5
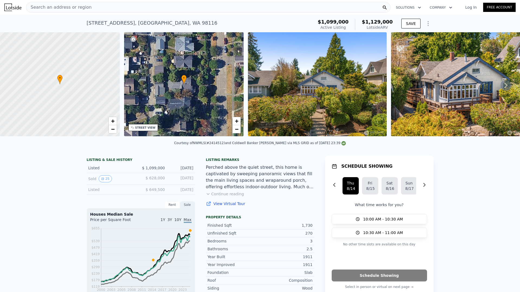
scroll to position [0, 0]
click at [154, 8] on div "Search an address or region" at bounding box center [208, 7] width 365 height 11
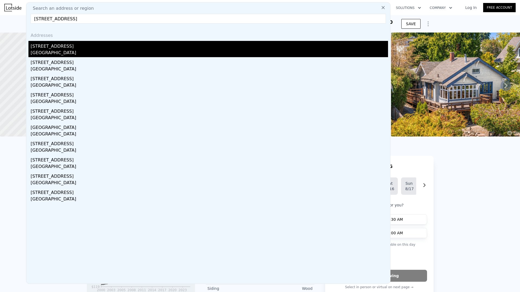
type input "7716 38th Ave SW, Seattle, WA 98126"
click at [71, 46] on div "7716 38th Ave SW" at bounding box center [209, 45] width 357 height 9
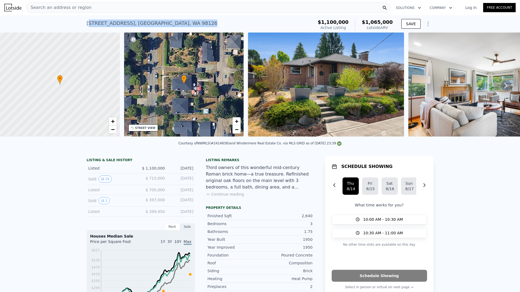
drag, startPoint x: 172, startPoint y: 24, endPoint x: 116, endPoint y: 20, distance: 56.8
click at [87, 25] on div "7716 38th Ave SW , Seattle , WA 98126 Active at $1.100m (~ARV $1.065m )" at bounding box center [199, 24] width 225 height 15
click at [121, 20] on div "7716 38th Ave SW , Seattle , WA 98126" at bounding box center [152, 24] width 131 height 8
drag, startPoint x: 124, startPoint y: 21, endPoint x: 85, endPoint y: 21, distance: 39.6
click at [87, 21] on div "7716 38th Ave SW , Seattle , WA 98126" at bounding box center [152, 24] width 131 height 8
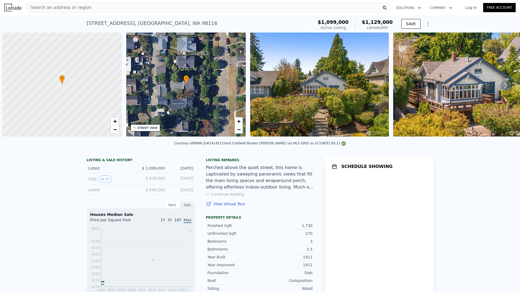
scroll to position [0, 2]
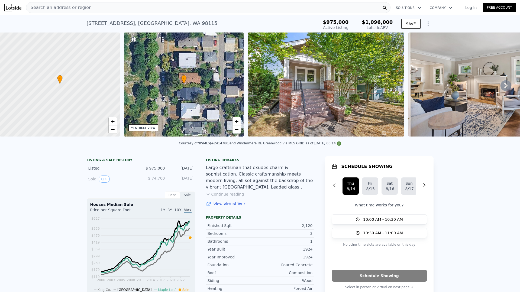
click at [339, 86] on img at bounding box center [326, 85] width 156 height 104
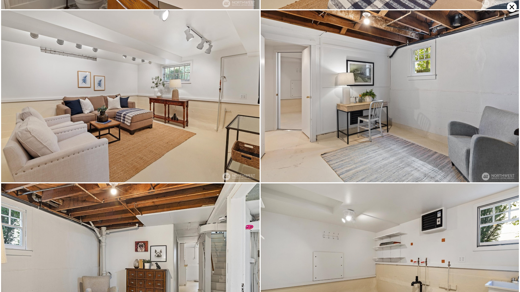
scroll to position [1376, 0]
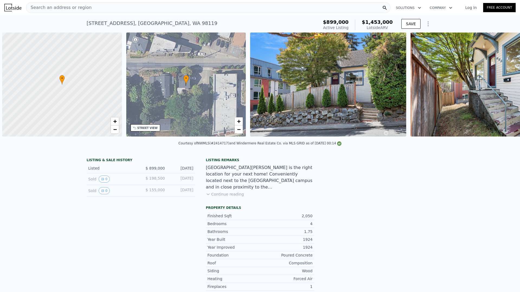
scroll to position [0, 2]
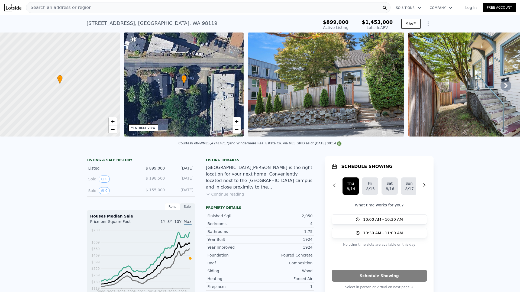
click at [286, 81] on img at bounding box center [326, 85] width 156 height 104
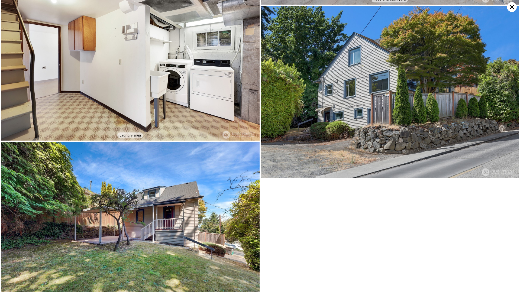
scroll to position [2391, 0]
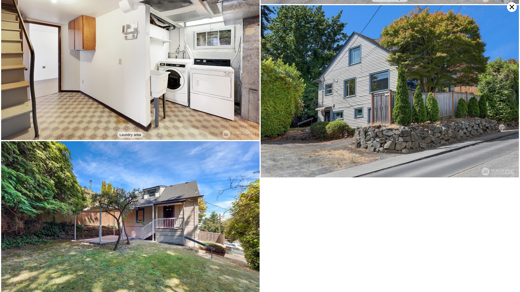
click at [510, 8] on icon at bounding box center [512, 7] width 10 height 10
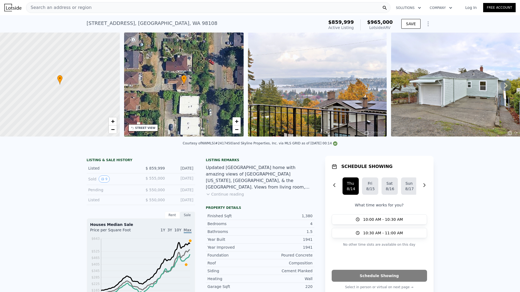
click at [153, 5] on div "Search an address or region" at bounding box center [208, 7] width 365 height 11
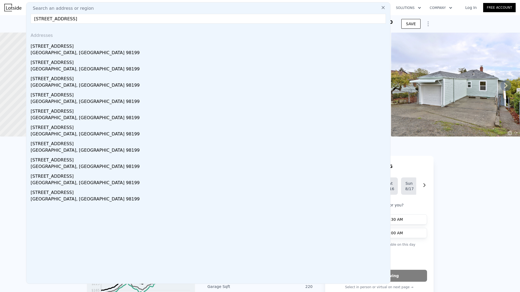
type input "[STREET_ADDRESS]"
click at [77, 40] on div "Addresses" at bounding box center [208, 34] width 360 height 13
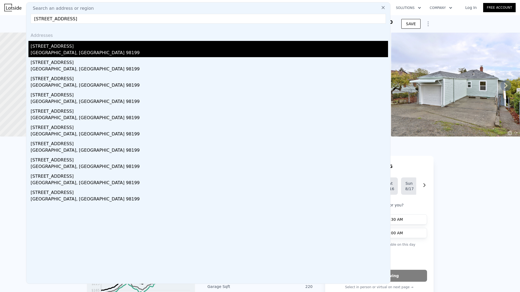
click at [73, 45] on div "[STREET_ADDRESS]" at bounding box center [209, 45] width 357 height 9
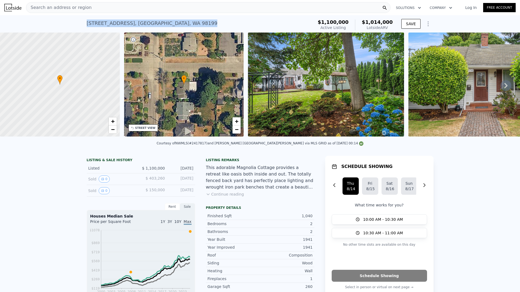
drag, startPoint x: 174, startPoint y: 25, endPoint x: 83, endPoint y: 24, distance: 90.8
click at [83, 24] on div "[STREET_ADDRESS] Active at $1.100m (~ARV $1.014m ) $1,100,000 Active Listing $1…" at bounding box center [260, 23] width 520 height 17
copy div "[STREET_ADDRESS]"
click at [85, 5] on span "Search an address or region" at bounding box center [58, 7] width 65 height 7
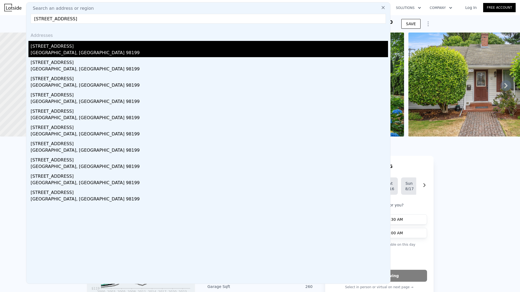
type input "[STREET_ADDRESS]"
click at [57, 46] on div "[STREET_ADDRESS]" at bounding box center [209, 45] width 357 height 9
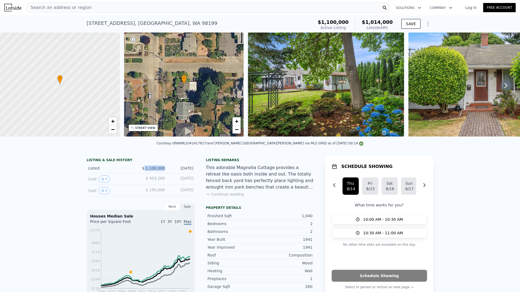
drag, startPoint x: 163, startPoint y: 174, endPoint x: 145, endPoint y: 173, distance: 17.4
click at [145, 170] on span "$ 1,100,000" at bounding box center [153, 168] width 23 height 4
copy span "1,100,000"
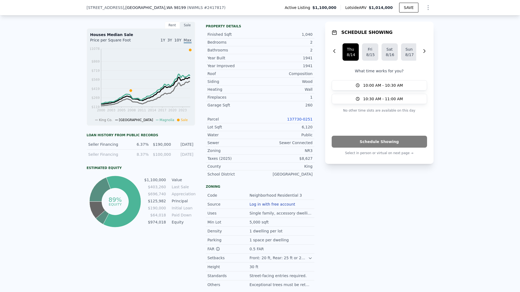
scroll to position [179, 0]
click at [303, 122] on link "137730-0251" at bounding box center [299, 120] width 25 height 4
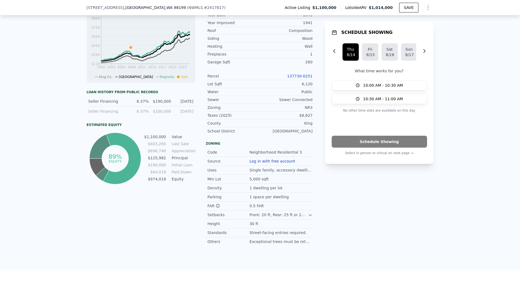
scroll to position [226, 0]
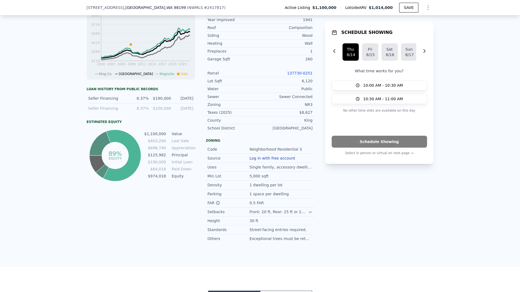
click at [305, 105] on div "Zoning NR3" at bounding box center [260, 105] width 108 height 8
click at [305, 107] on div "NR3" at bounding box center [286, 104] width 53 height 5
copy div "NR3"
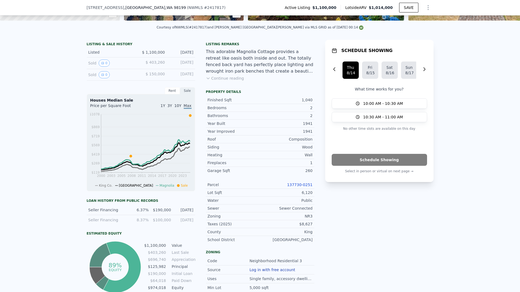
click at [304, 197] on div "Lot Sqft 6,120" at bounding box center [260, 193] width 108 height 8
click at [310, 189] on div "Parcel 137730-0251" at bounding box center [260, 185] width 108 height 8
click at [309, 194] on div "6,120" at bounding box center [286, 192] width 53 height 5
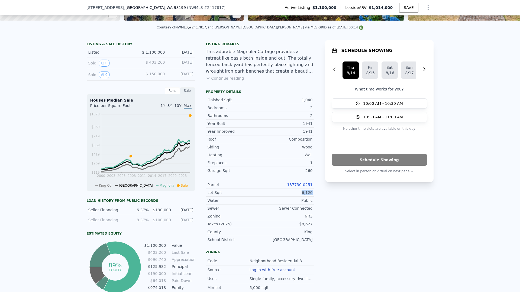
copy div "6,120"
click at [302, 103] on div "1,040" at bounding box center [286, 99] width 53 height 5
copy div "1,040"
click at [309, 195] on div "6,120" at bounding box center [286, 192] width 53 height 5
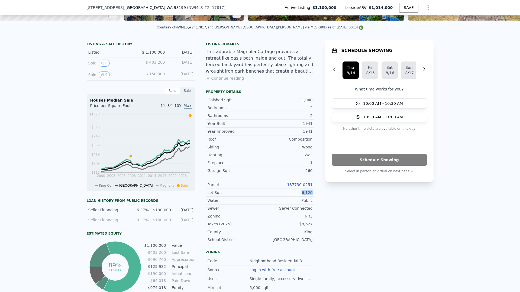
click at [309, 195] on div "6,120" at bounding box center [286, 192] width 53 height 5
copy div "6,120"
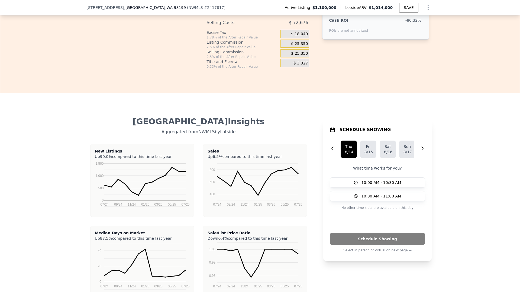
scroll to position [969, 0]
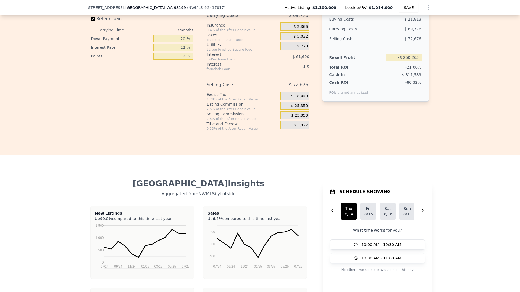
click at [408, 61] on input "-$ 250,265" at bounding box center [404, 57] width 36 height 7
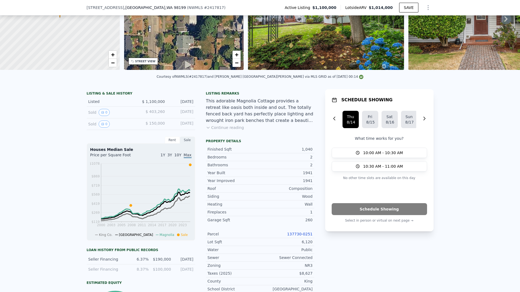
scroll to position [55, 0]
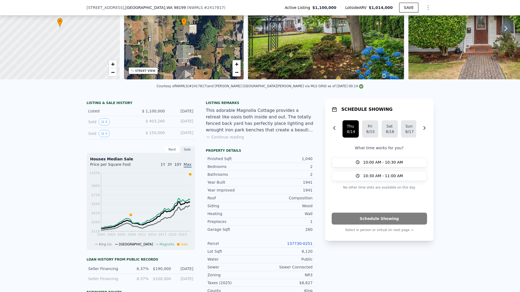
drag, startPoint x: 178, startPoint y: 116, endPoint x: 170, endPoint y: 115, distance: 7.3
click at [170, 115] on div "LISTING & SALE HISTORY Listed $ 1,100,000 Aug 8, 2025 Sold 0 $ 403,260 Aug 11, …" at bounding box center [201, 256] width 228 height 315
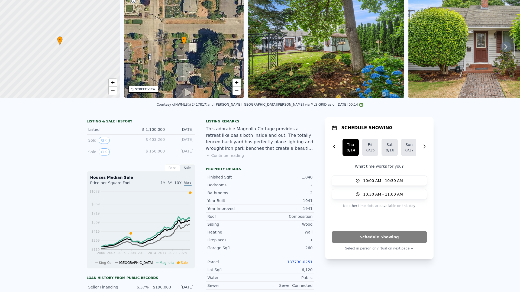
scroll to position [2, 0]
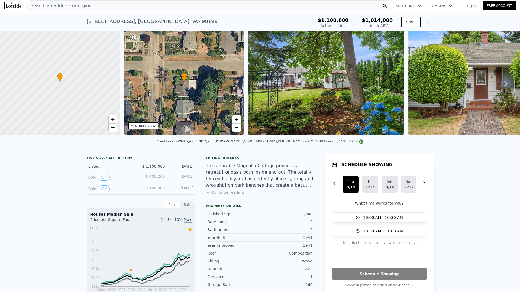
click at [121, 7] on div "Search an address or region" at bounding box center [208, 5] width 365 height 11
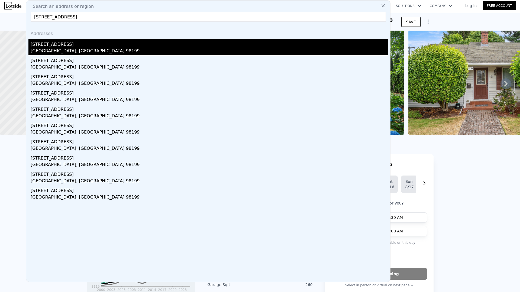
type input "2658 35th Ave W, Seattle, WA 98199"
click at [68, 45] on div "2658 35th Ave W" at bounding box center [209, 43] width 357 height 9
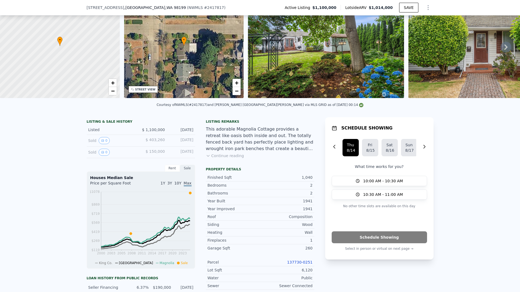
scroll to position [3, 0]
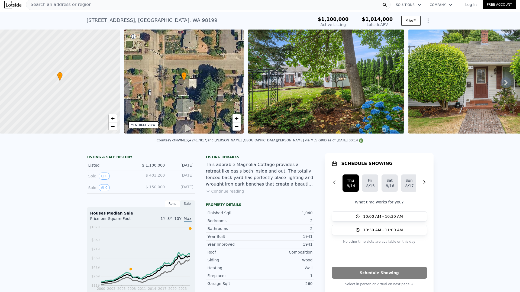
click at [105, 5] on div "Search an address or region" at bounding box center [208, 4] width 365 height 11
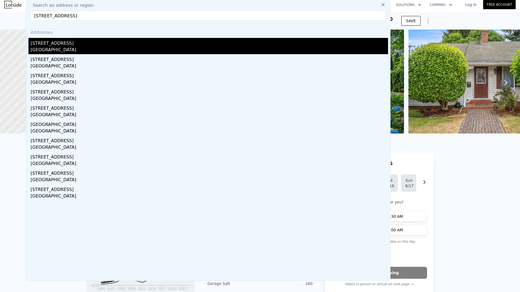
type input "7716 38th Ave SW, Seattle, WA 98126"
click at [80, 41] on div "7716 38th Ave SW" at bounding box center [209, 42] width 357 height 9
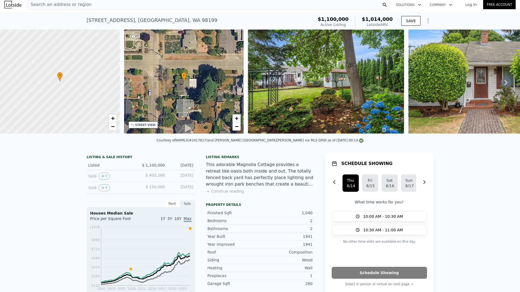
type input "3"
type input "4"
type input "3.25"
type input "1900"
type input "3370"
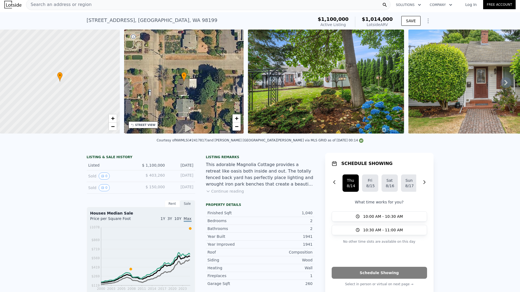
type input "4142"
type input "10391"
type input "$ 1,065,000"
type input "-$ 203,545"
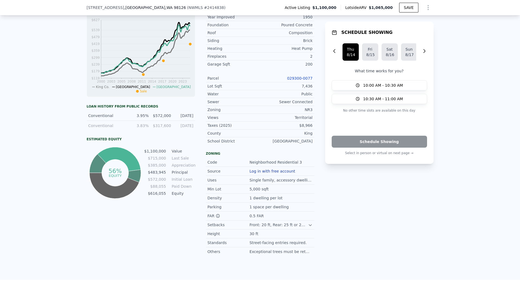
scroll to position [185, 0]
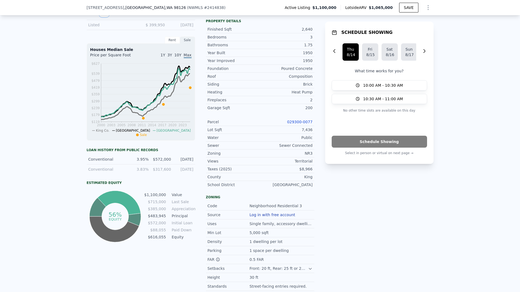
click at [305, 124] on link "029300-0077" at bounding box center [299, 122] width 25 height 4
click at [309, 124] on link "029300-0077" at bounding box center [299, 122] width 25 height 4
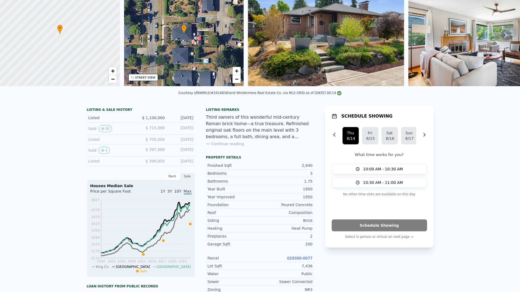
scroll to position [0, 0]
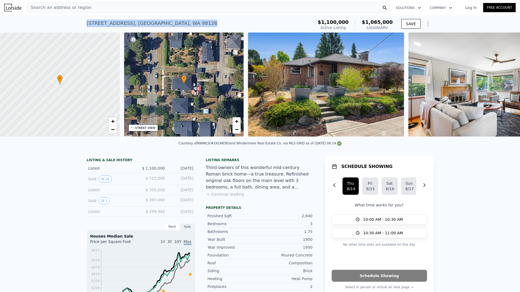
drag, startPoint x: 172, startPoint y: 21, endPoint x: 82, endPoint y: 21, distance: 90.3
click at [81, 22] on div "7716 38th Ave SW , Seattle , WA 98126 Active at $1.100m (~ARV $1.065m ) $1,100,…" at bounding box center [260, 23] width 520 height 17
copy div "7716 38th Ave SW , Seattle , WA 98126"
click at [110, 9] on div "Search an address or region" at bounding box center [208, 7] width 365 height 11
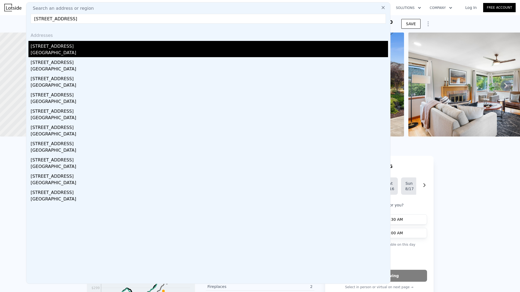
type input "4329 NE 56th St, Seattle, WA 98105"
click at [56, 44] on div "4329 NE 56th St" at bounding box center [209, 45] width 357 height 9
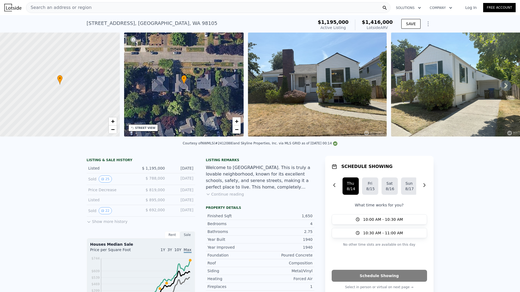
click at [345, 63] on img at bounding box center [317, 85] width 139 height 104
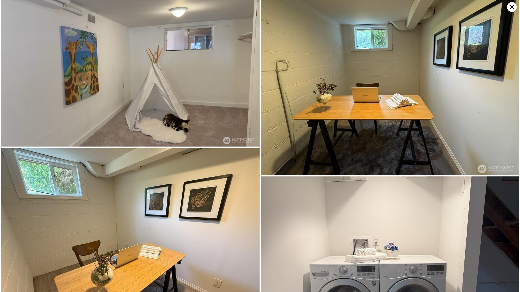
scroll to position [2514, 0]
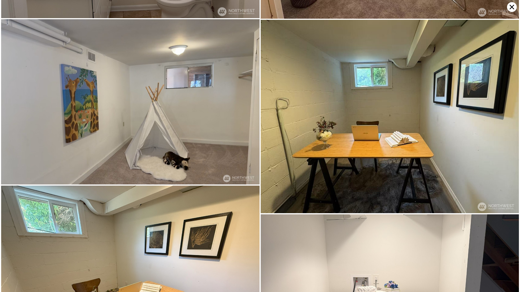
click at [514, 8] on icon at bounding box center [512, 7] width 10 height 10
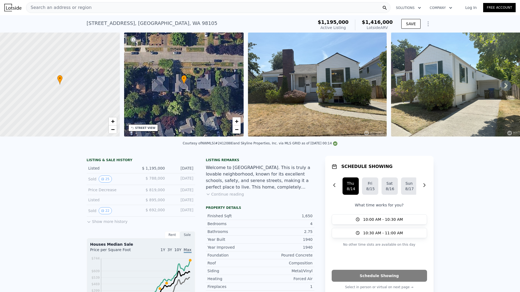
click at [186, 5] on div "Search an address or region" at bounding box center [208, 7] width 365 height 11
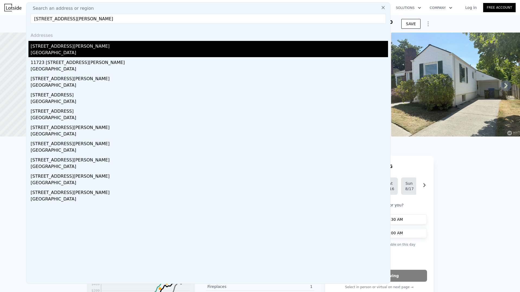
type input "11521 Corliss Ave N, Seattle, WA 98133"
click at [89, 55] on div "Seattle, WA 98133" at bounding box center [209, 54] width 357 height 8
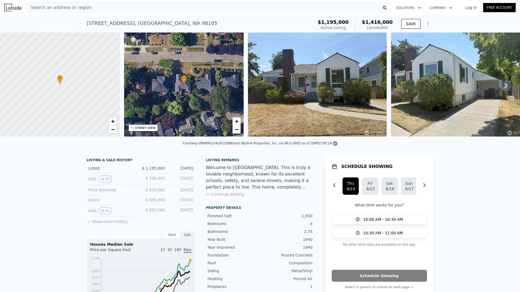
type input "2"
type input "1.5"
type input "1.75"
type input "1490"
type input "1960"
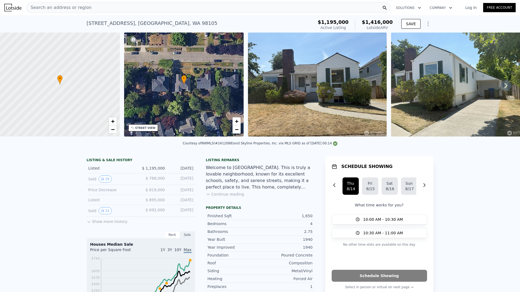
type input "10525"
type input "12600"
type input "$ 1,045,000"
type input "7"
type input "-$ 330,492"
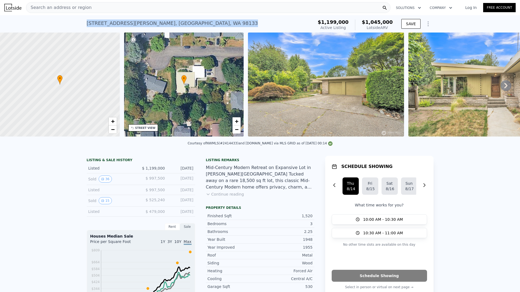
drag, startPoint x: 173, startPoint y: 24, endPoint x: 84, endPoint y: 20, distance: 89.0
click at [87, 20] on div "11521 Corliss Ave N , Seattle , WA 98133 Active at $1.199m (~ARV $1.045m )" at bounding box center [199, 24] width 225 height 15
copy div "11521 Corliss Ave N , Seattle , WA 98133"
drag, startPoint x: 166, startPoint y: 174, endPoint x: 146, endPoint y: 173, distance: 20.6
click at [146, 173] on div "Listed $ 1,199,000 Aug 5, 2025" at bounding box center [141, 168] width 108 height 10
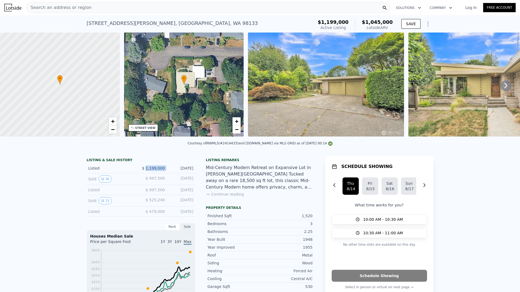
copy span "1,199,000"
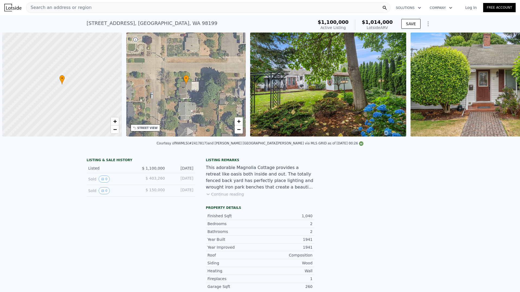
scroll to position [0, 2]
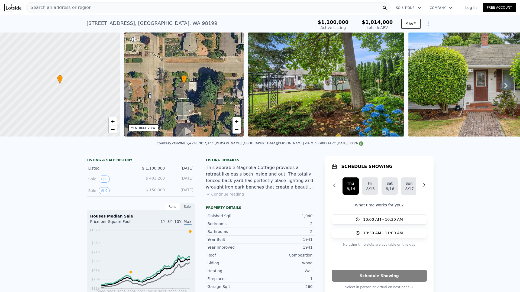
drag, startPoint x: 195, startPoint y: 176, endPoint x: 170, endPoint y: 174, distance: 24.5
copy div "[DATE]"
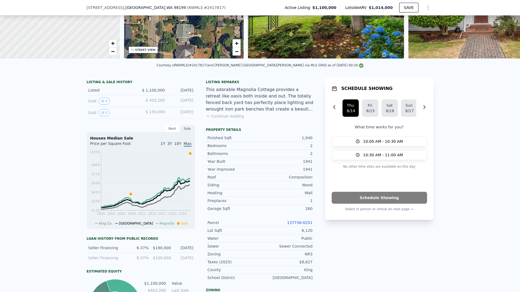
scroll to position [101, 0]
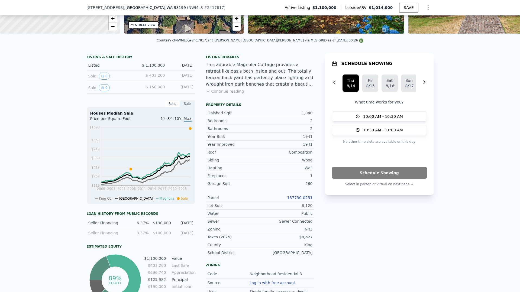
click at [303, 199] on link "137730-0251" at bounding box center [299, 198] width 25 height 4
click at [304, 208] on div "6,120" at bounding box center [286, 205] width 53 height 5
copy div "6,120"
click at [304, 116] on div "1,040" at bounding box center [286, 112] width 53 height 5
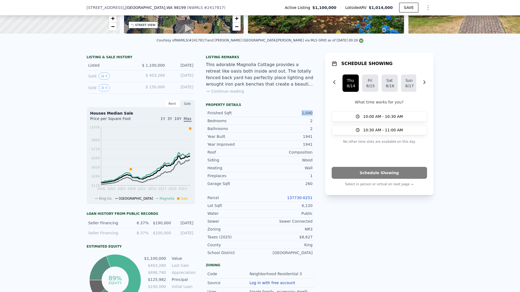
click at [304, 116] on div "1,040" at bounding box center [286, 112] width 53 height 5
copy div "1,040"
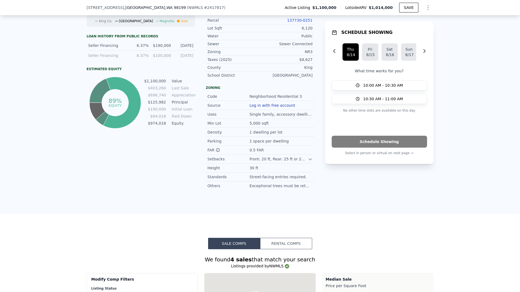
scroll to position [279, 0]
click at [302, 56] on div "Zoning NR3" at bounding box center [260, 52] width 108 height 8
click at [305, 54] on div "NR3" at bounding box center [286, 51] width 53 height 5
copy div "NR3"
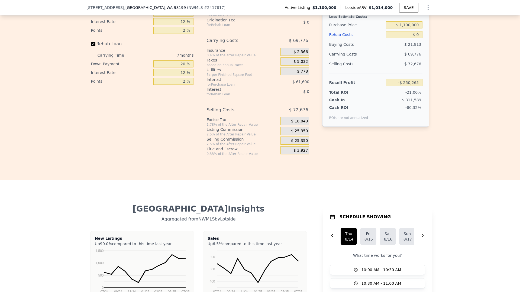
scroll to position [943, 0]
click at [403, 86] on input "-$ 250,265" at bounding box center [404, 83] width 36 height 7
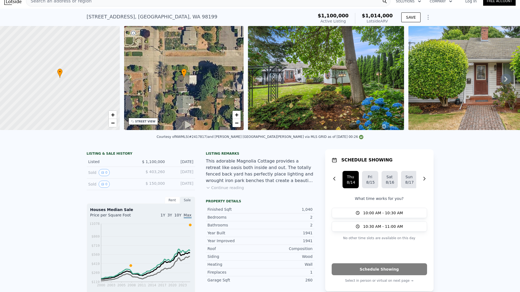
scroll to position [0, 0]
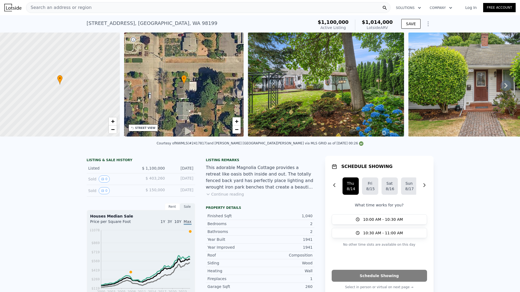
drag, startPoint x: 191, startPoint y: 173, endPoint x: 169, endPoint y: 171, distance: 21.7
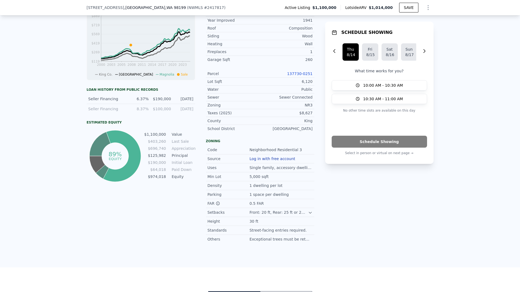
scroll to position [226, 0]
click at [304, 75] on link "137730-0251" at bounding box center [299, 73] width 25 height 4
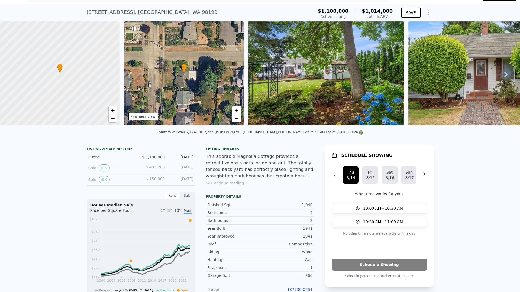
scroll to position [0, 0]
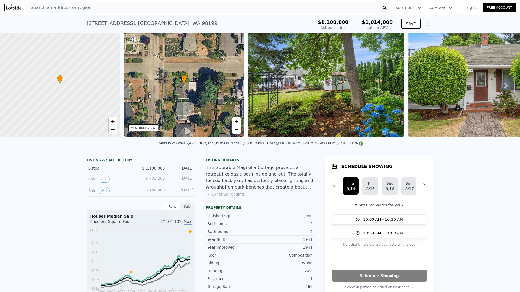
click at [323, 76] on img at bounding box center [326, 85] width 156 height 104
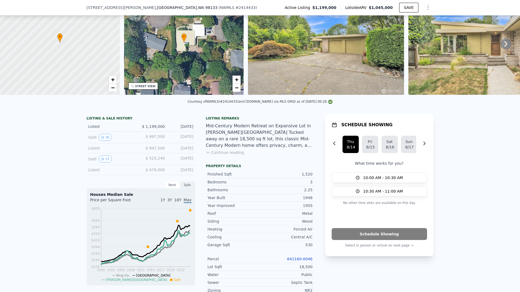
scroll to position [110, 0]
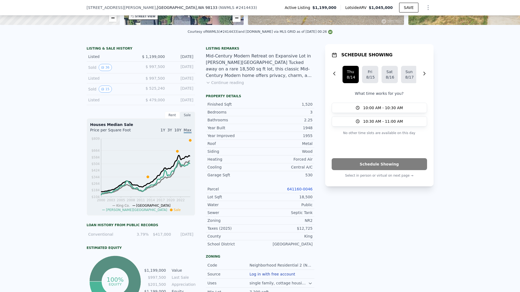
click at [308, 223] on div "NR2" at bounding box center [286, 220] width 53 height 5
